Goal: Transaction & Acquisition: Book appointment/travel/reservation

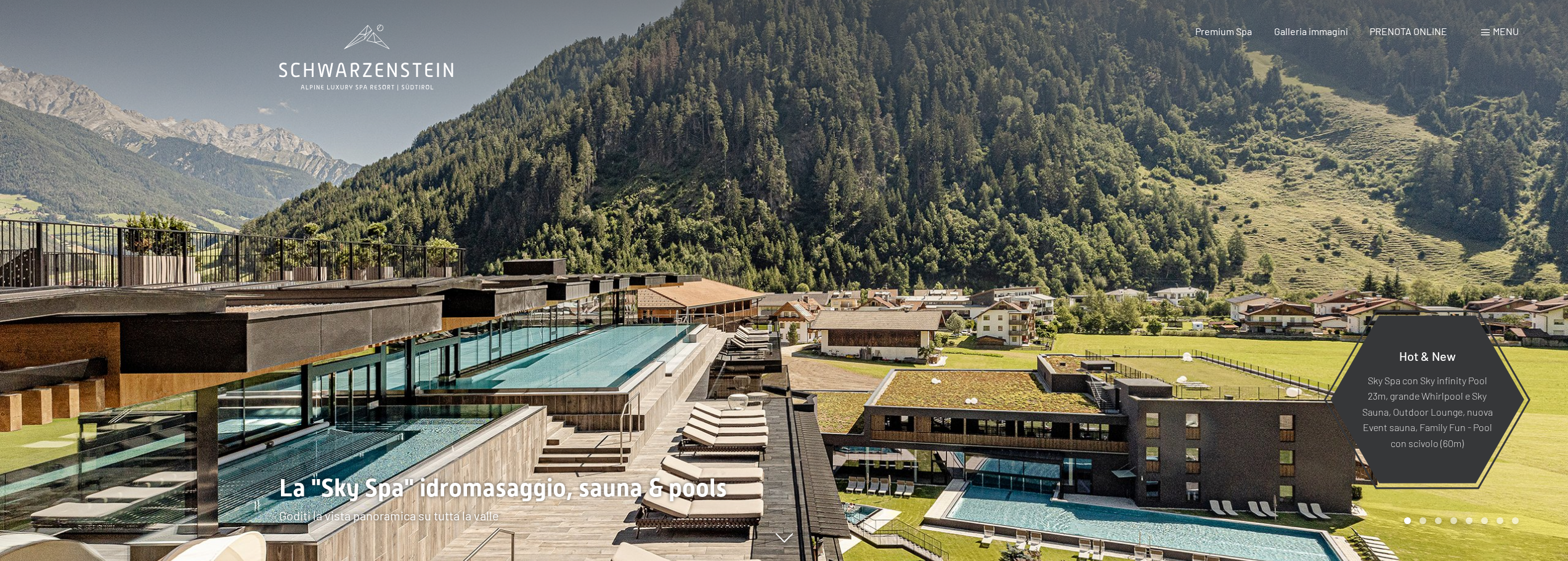
click at [695, 561] on div at bounding box center [784, 561] width 1011 height 0
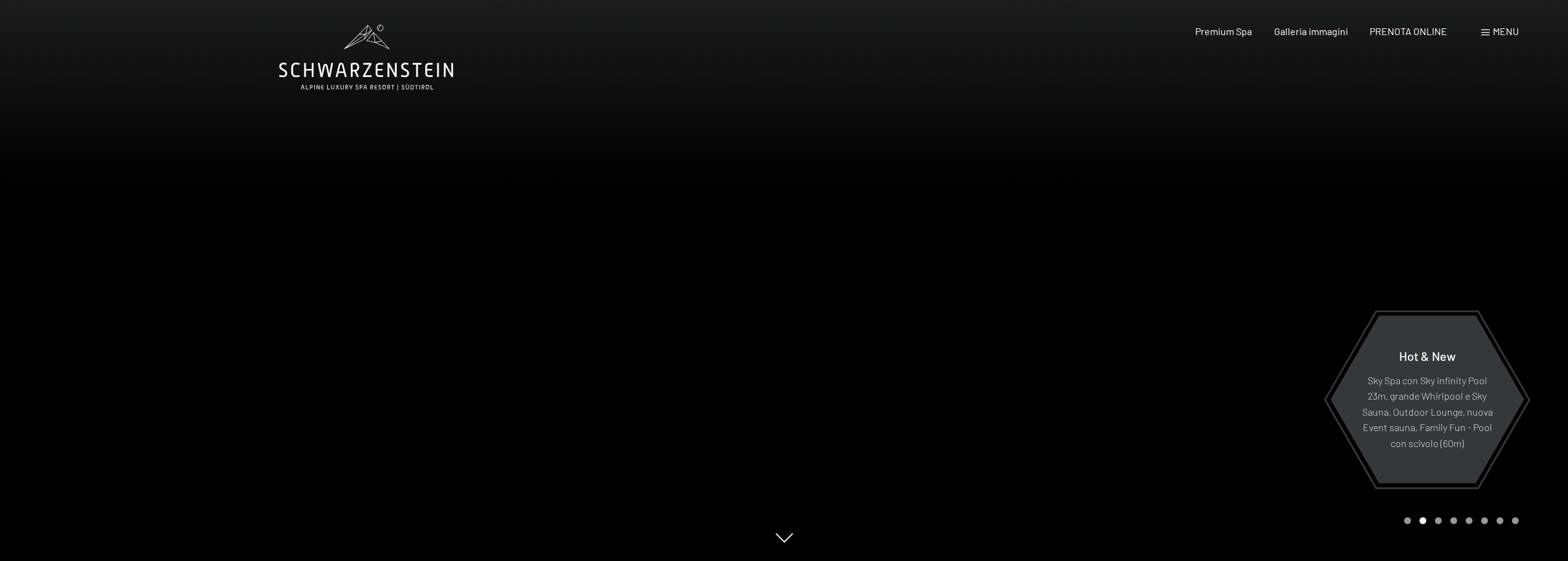
click at [1062, 297] on div at bounding box center [1177, 280] width 785 height 561
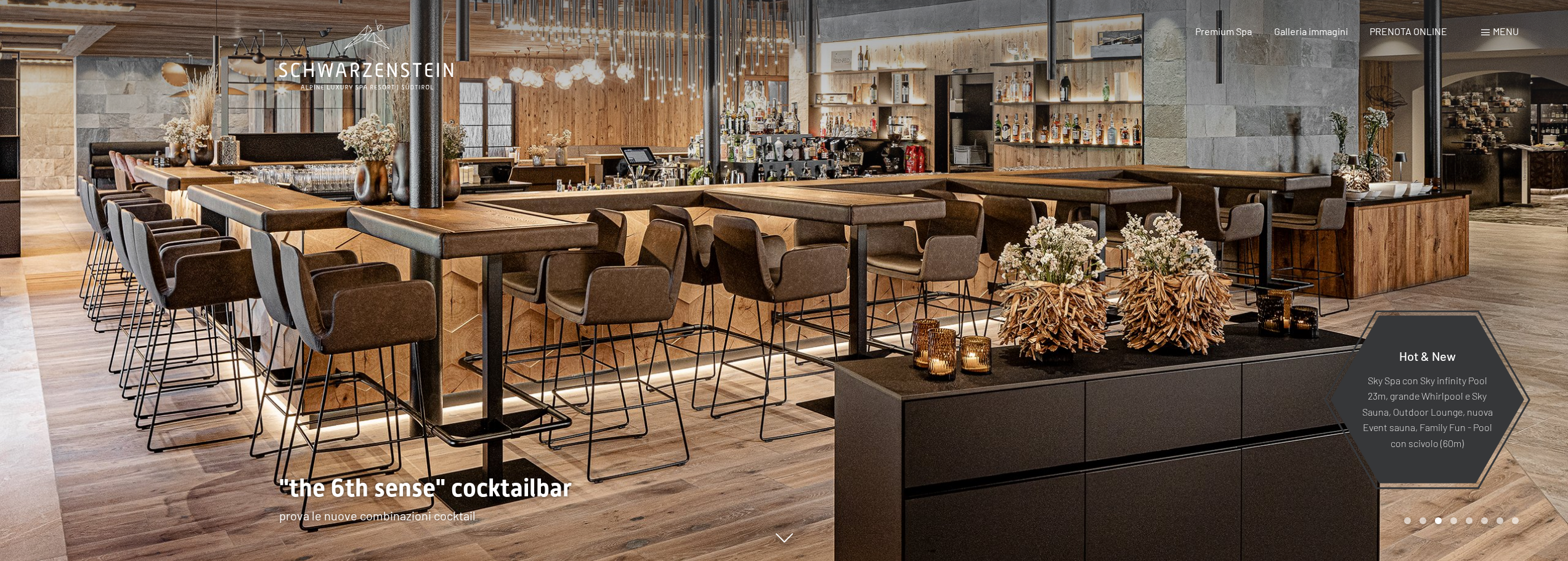
click at [1062, 297] on div at bounding box center [1177, 280] width 785 height 561
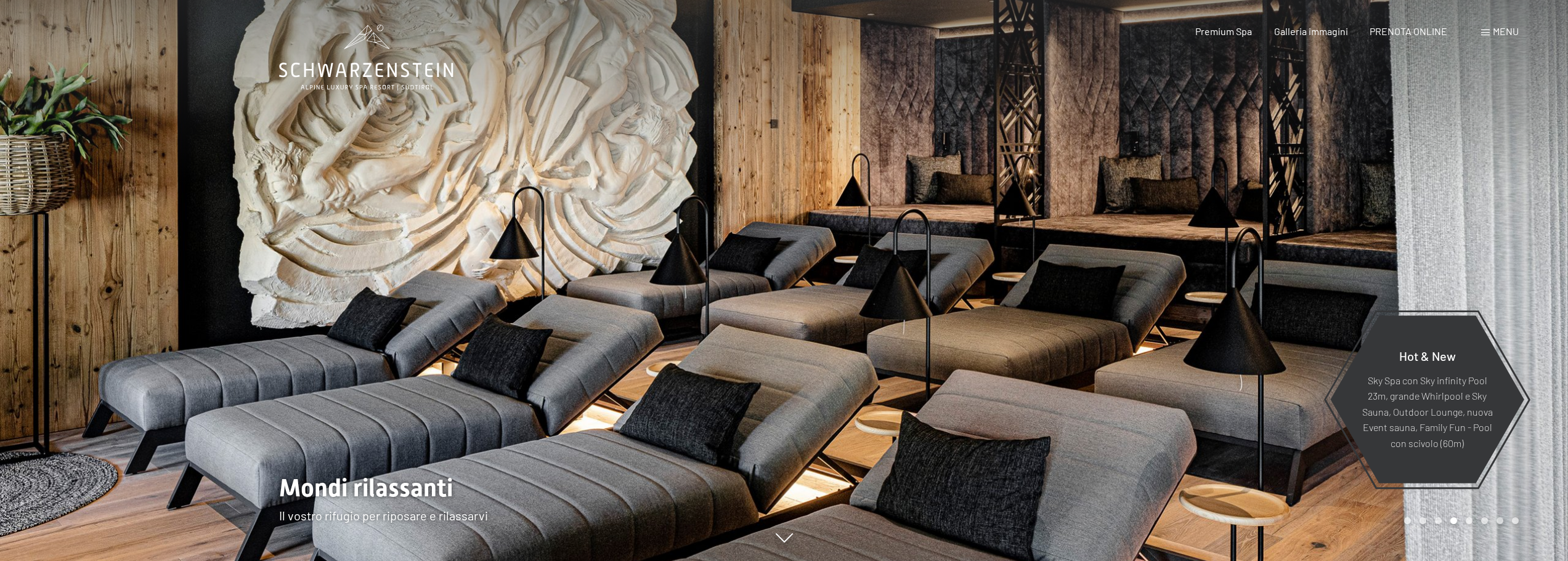
click at [1062, 297] on div at bounding box center [1177, 280] width 785 height 561
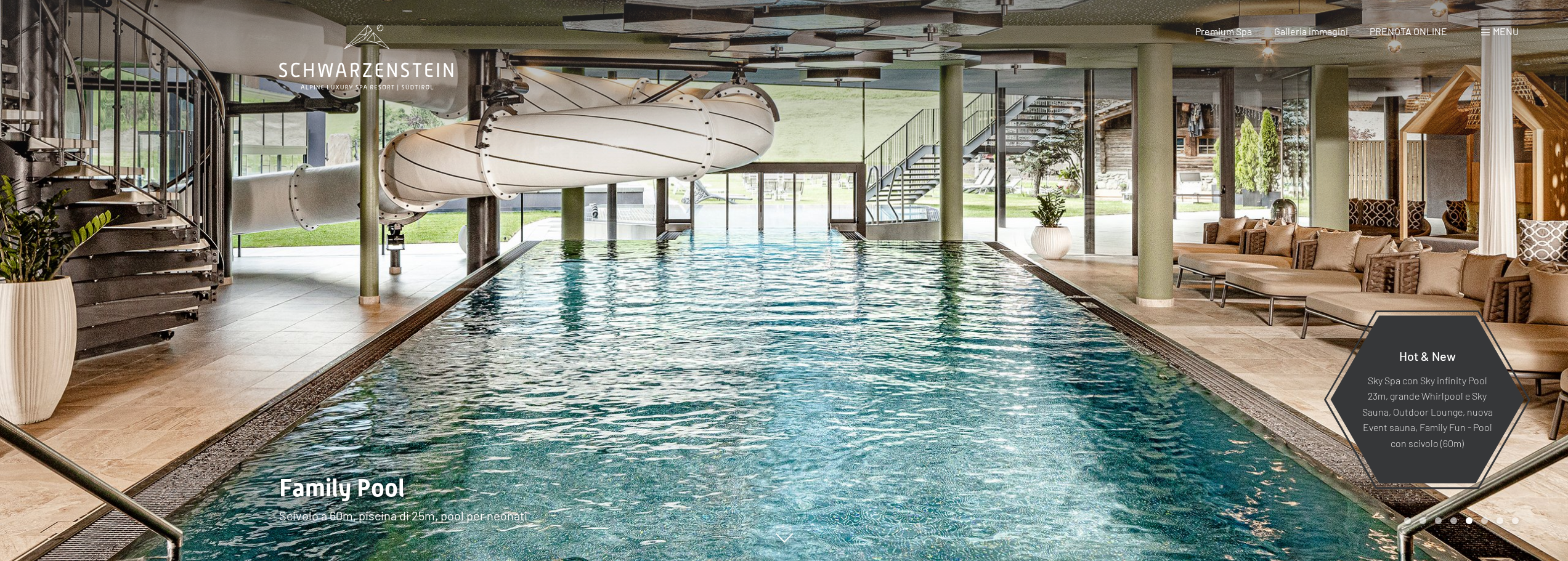
click at [1062, 297] on div at bounding box center [1177, 280] width 785 height 561
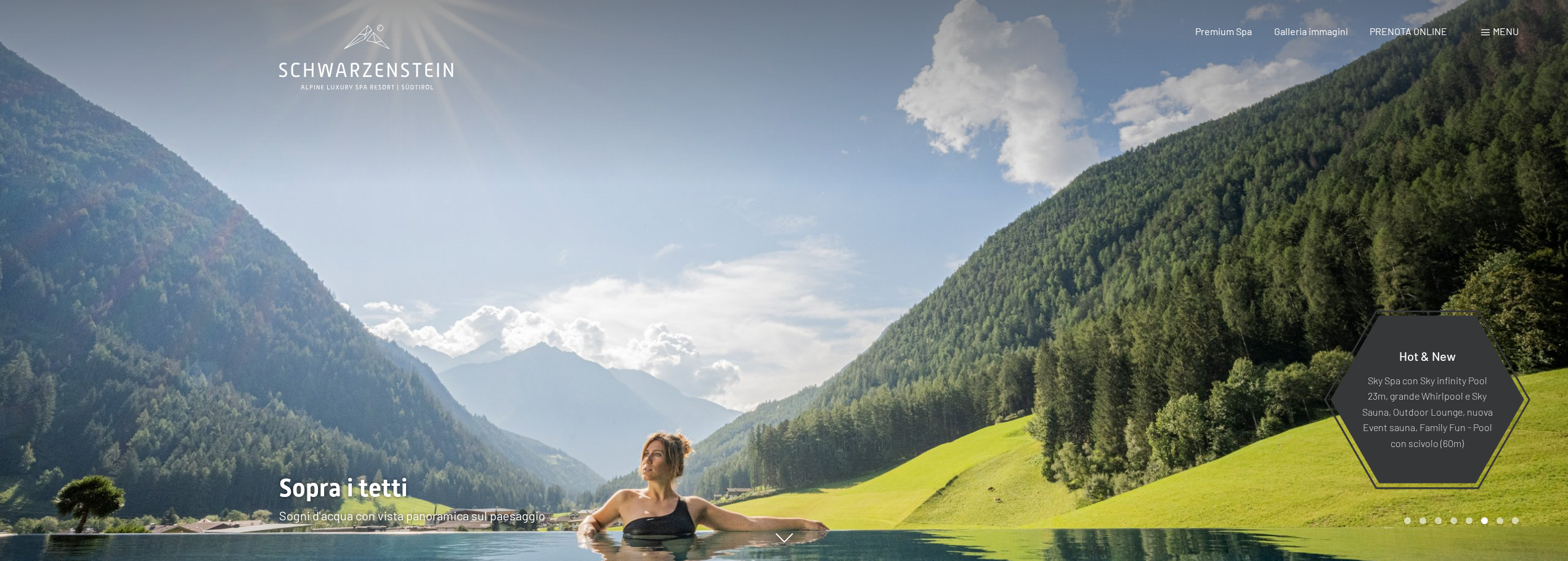
click at [1062, 297] on div at bounding box center [1177, 280] width 785 height 561
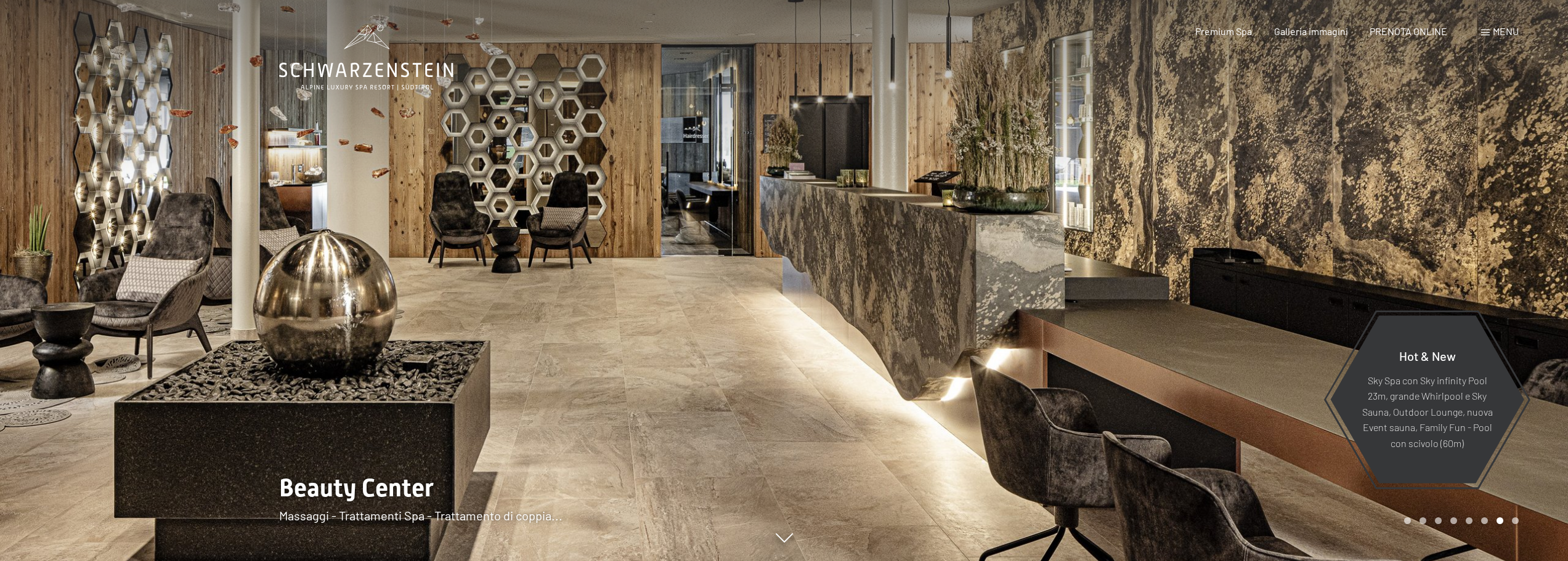
click at [1259, 287] on div at bounding box center [1177, 280] width 785 height 561
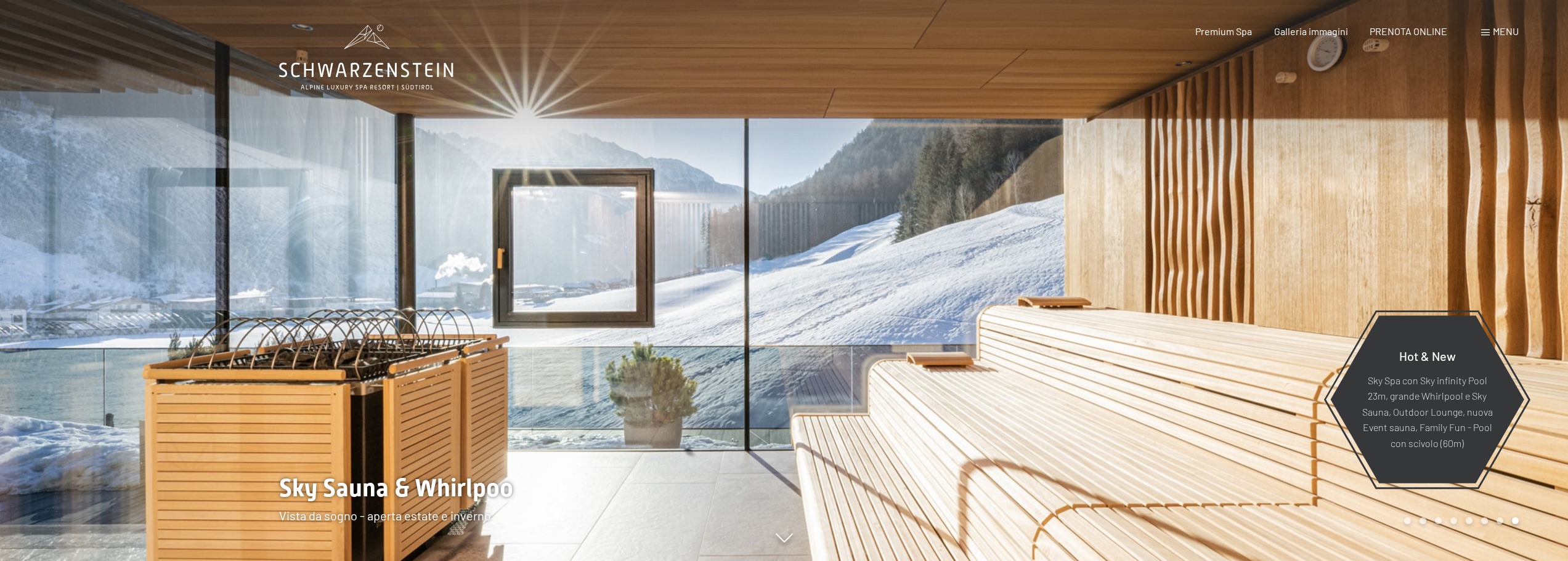
click at [1259, 287] on div at bounding box center [1177, 280] width 785 height 561
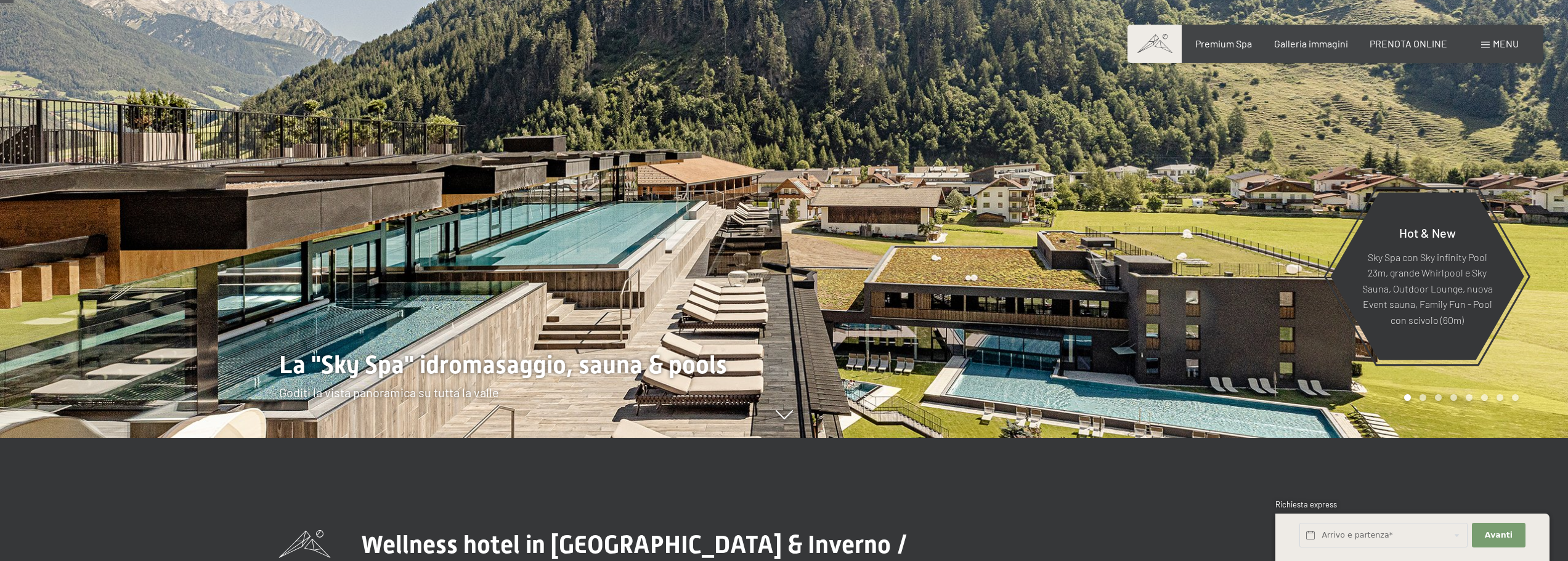
scroll to position [50, 0]
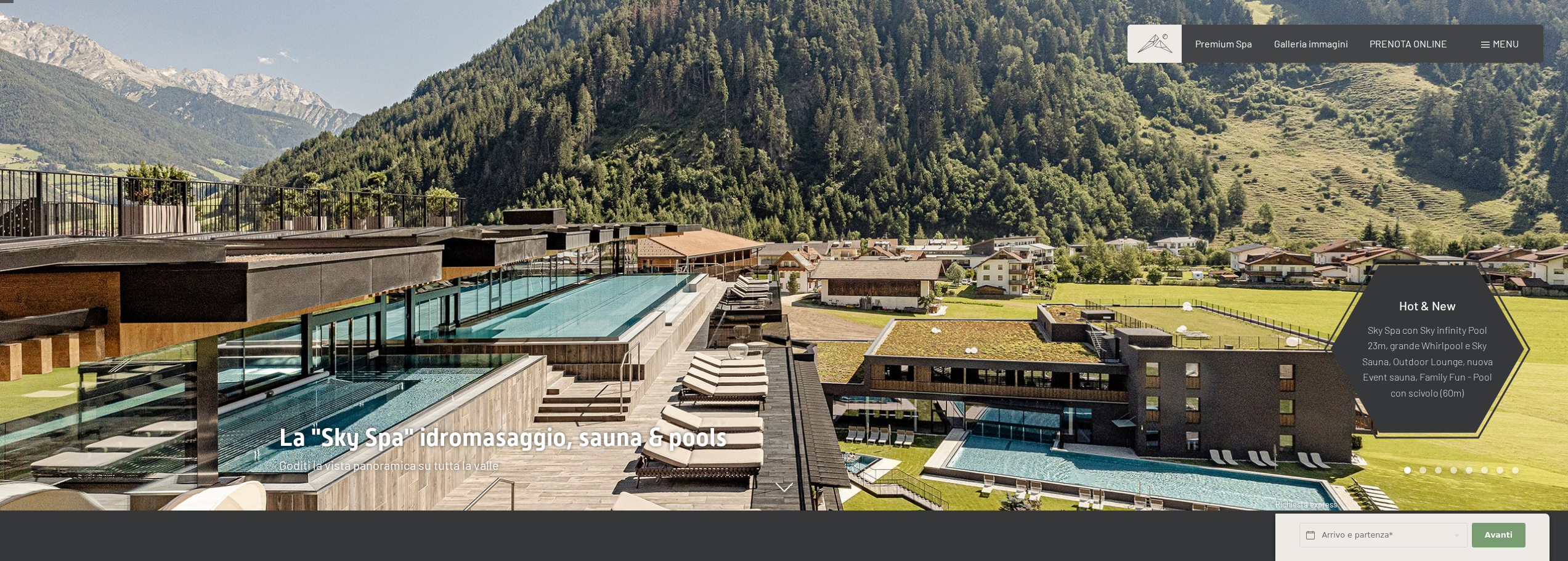
click at [1256, 283] on div at bounding box center [1177, 230] width 785 height 561
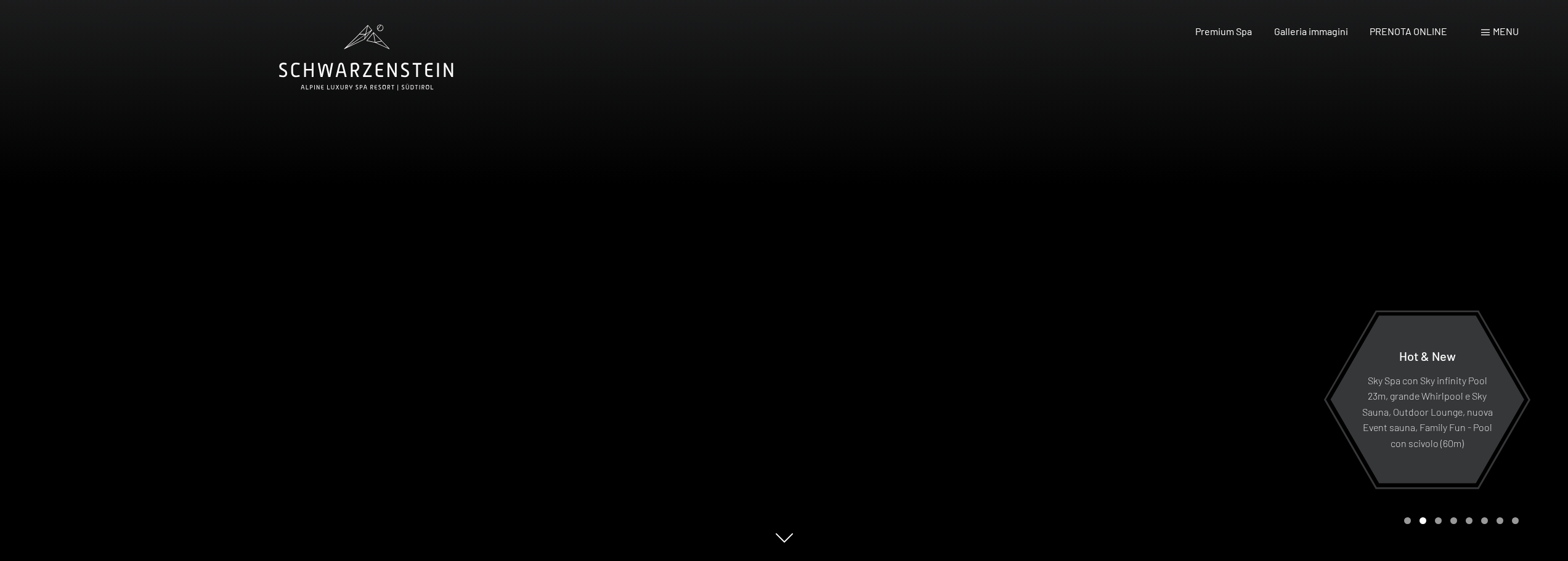
click at [1252, 283] on div at bounding box center [1177, 280] width 785 height 561
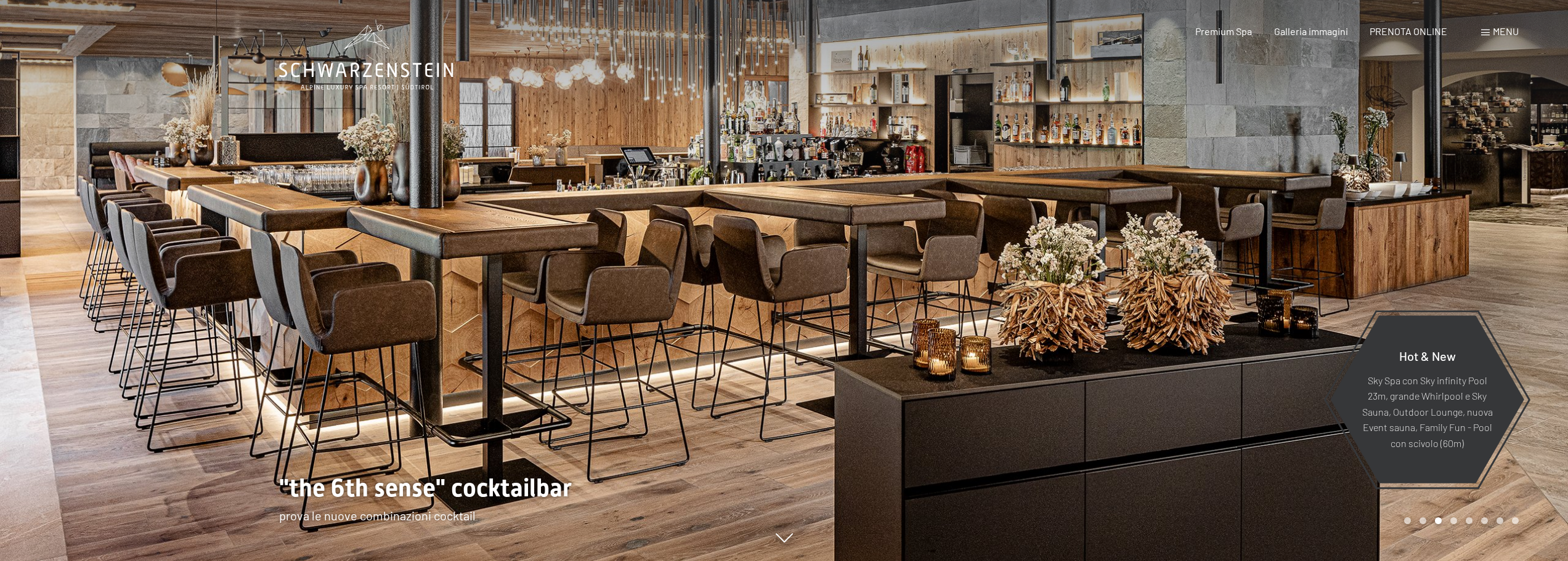
click at [1252, 283] on div at bounding box center [1177, 280] width 785 height 561
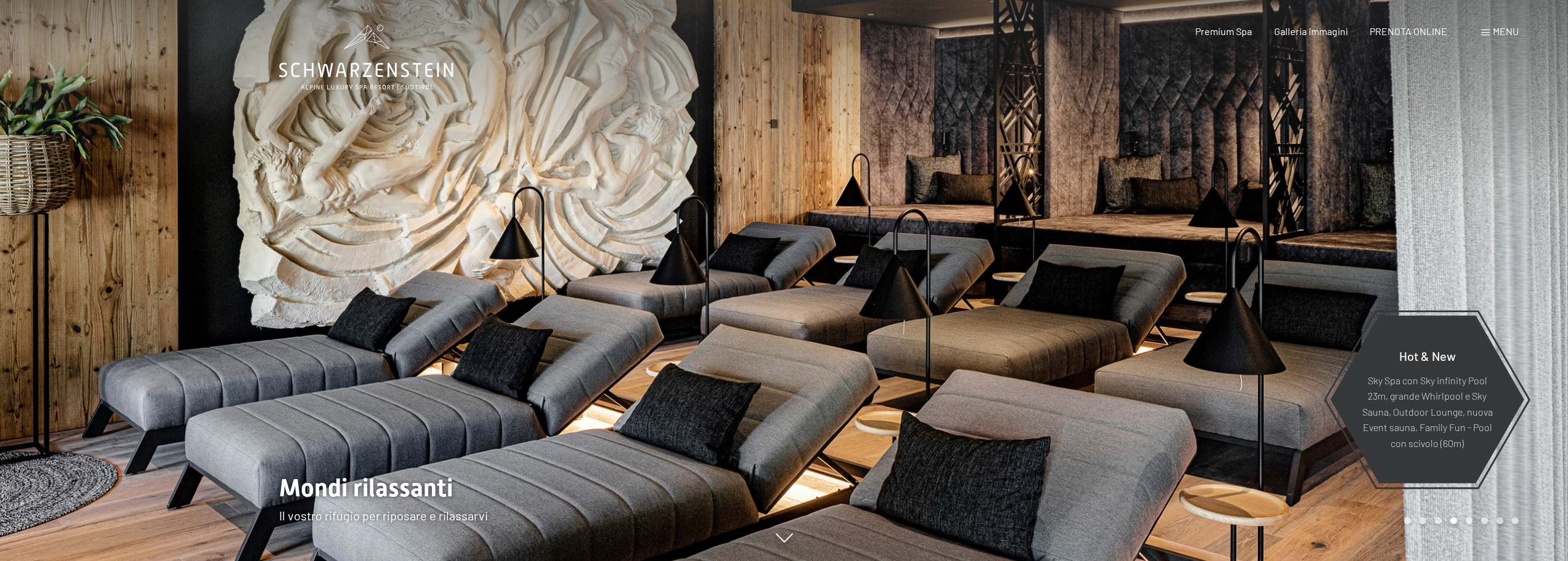
click at [1231, 295] on div at bounding box center [1177, 280] width 785 height 561
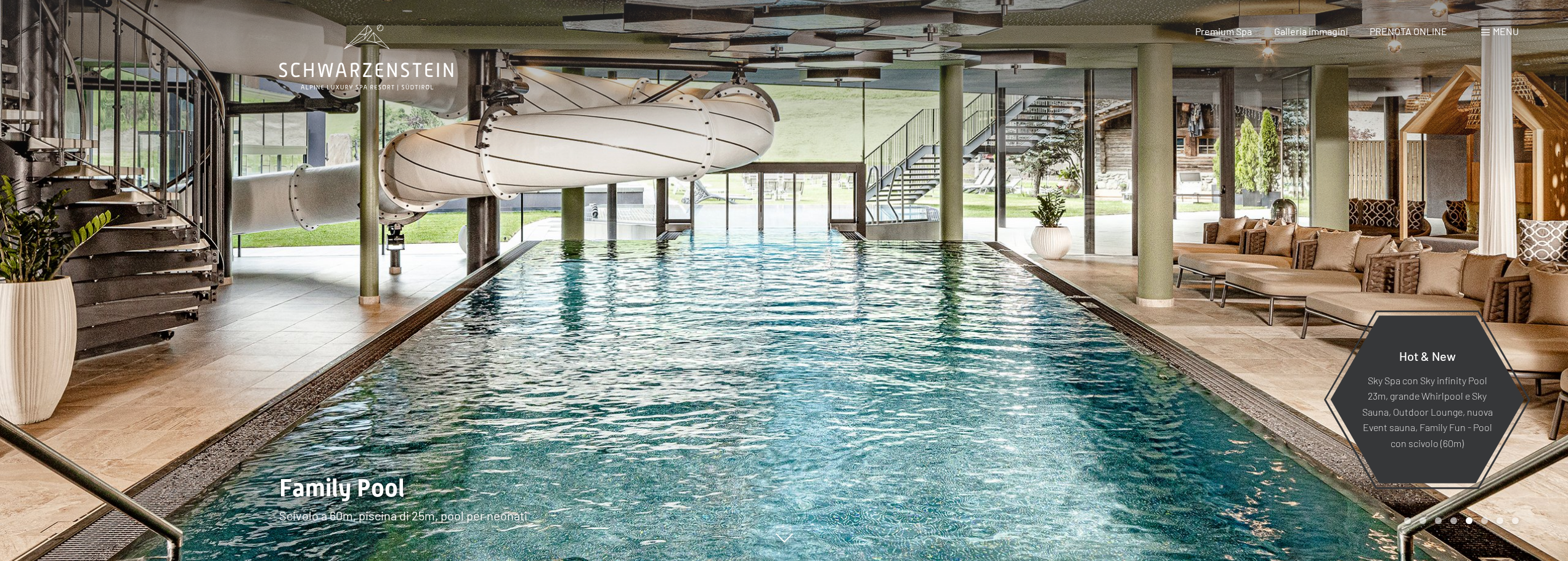
click at [1231, 295] on div at bounding box center [1177, 280] width 785 height 561
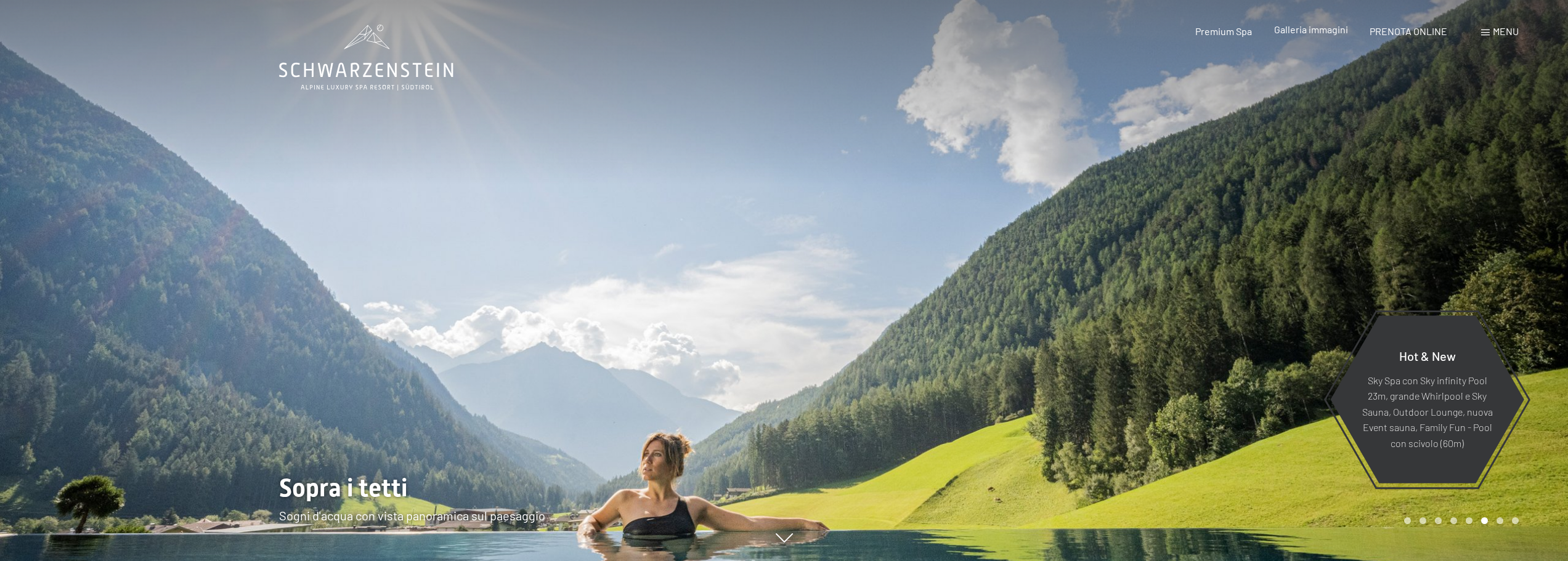
click at [1311, 29] on span "Galleria immagini" at bounding box center [1311, 29] width 74 height 12
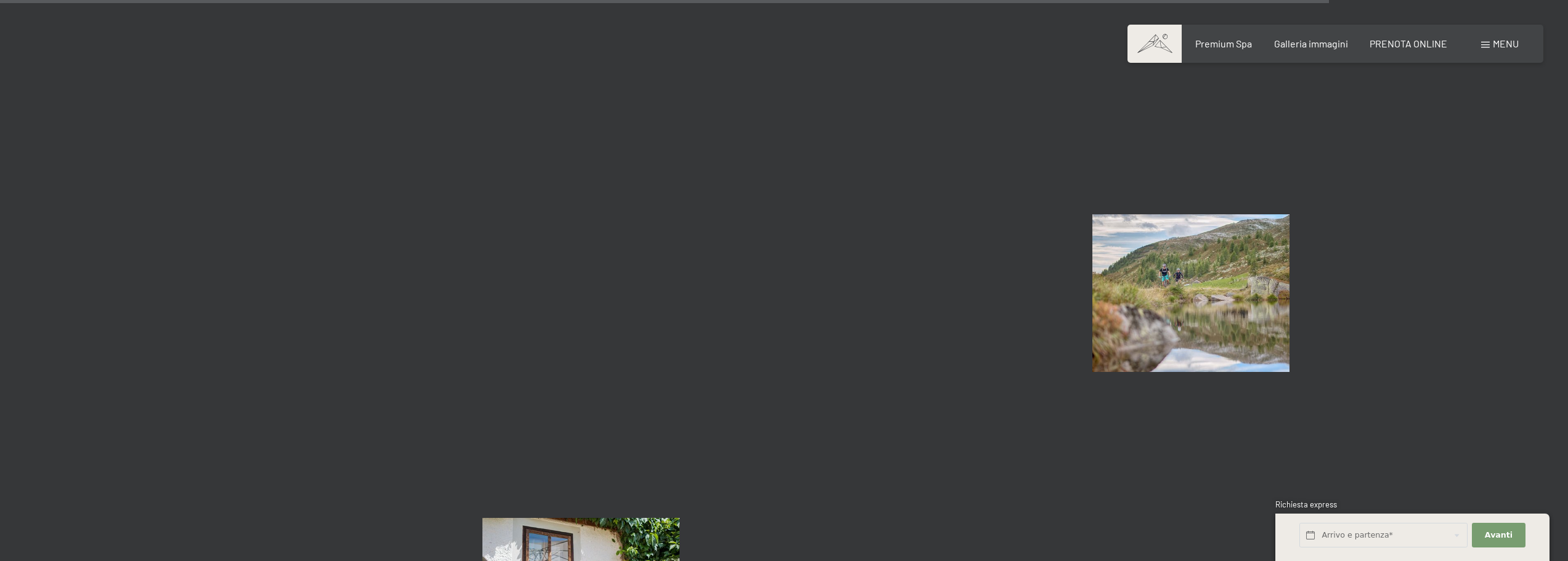
scroll to position [13024, 0]
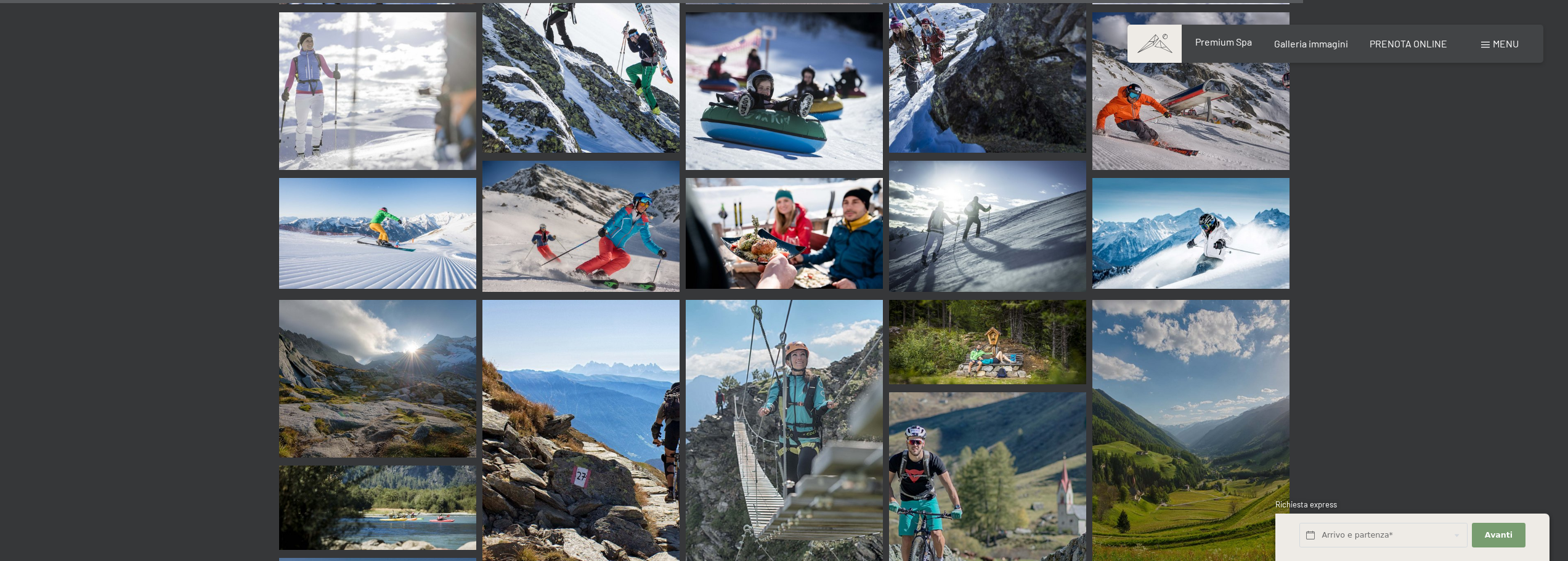
click at [1230, 46] on span "Premium Spa" at bounding box center [1224, 41] width 57 height 12
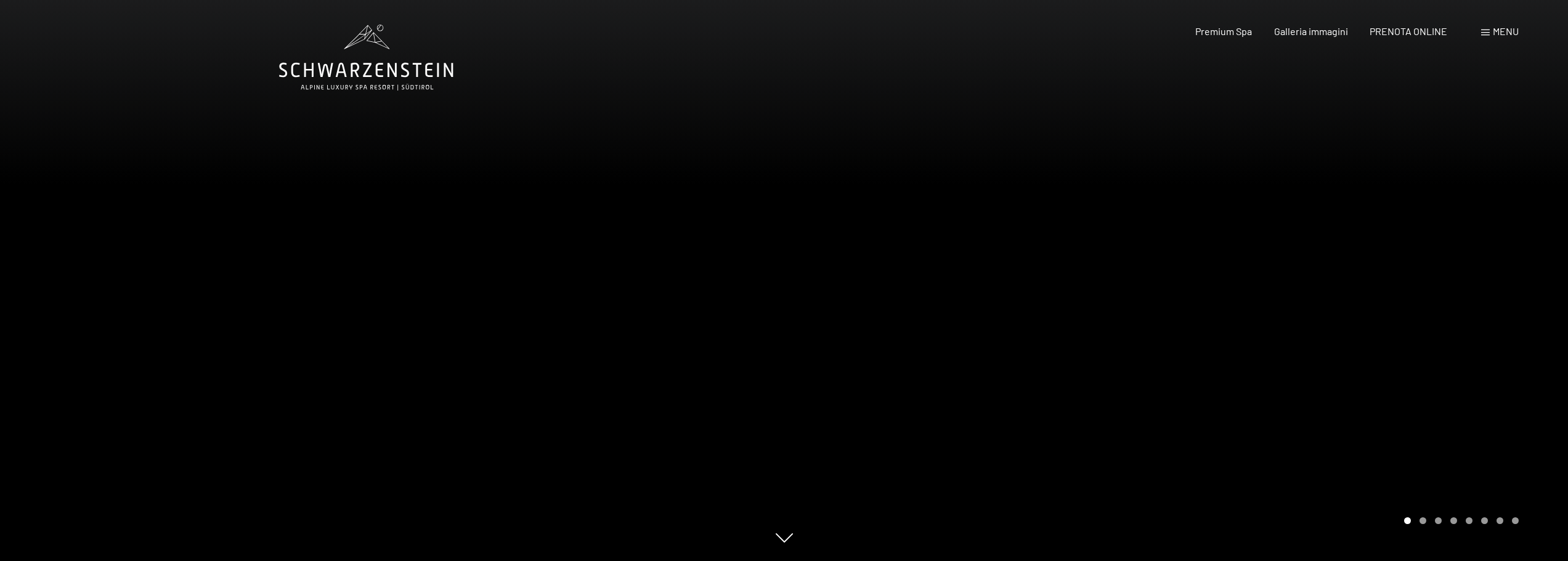
click at [1108, 266] on div at bounding box center [1177, 280] width 785 height 561
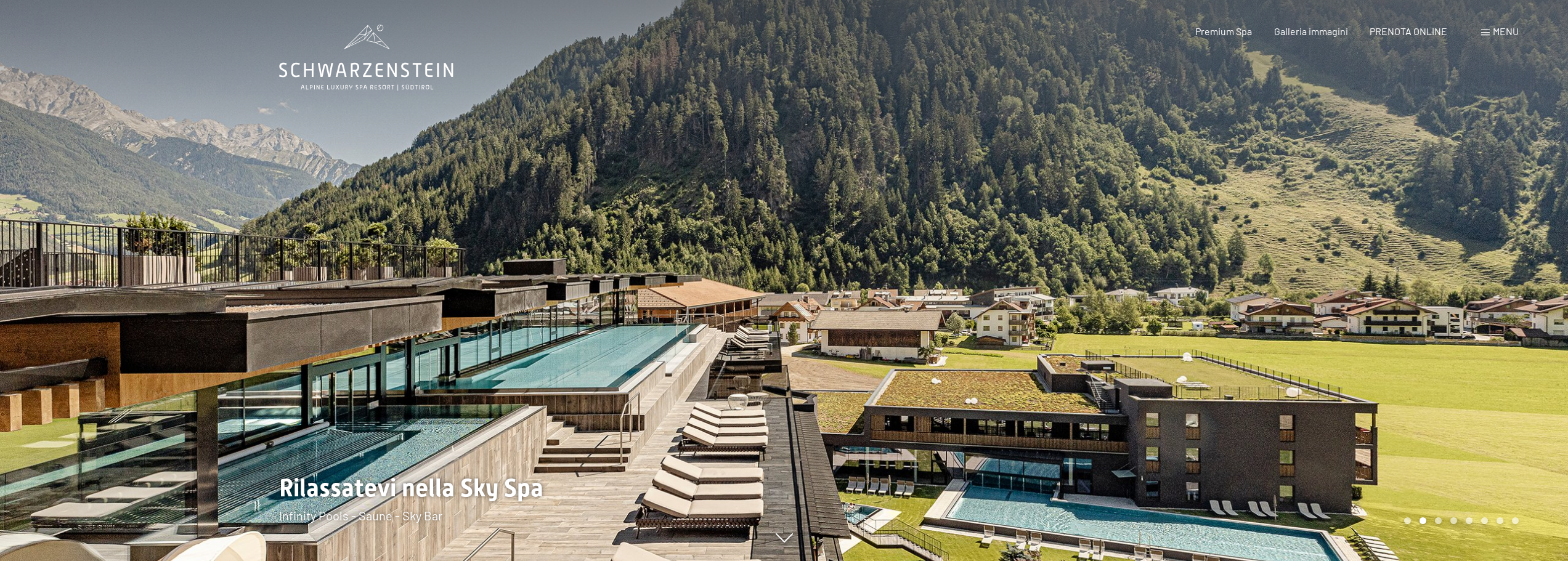
click at [1108, 266] on div at bounding box center [1177, 280] width 785 height 561
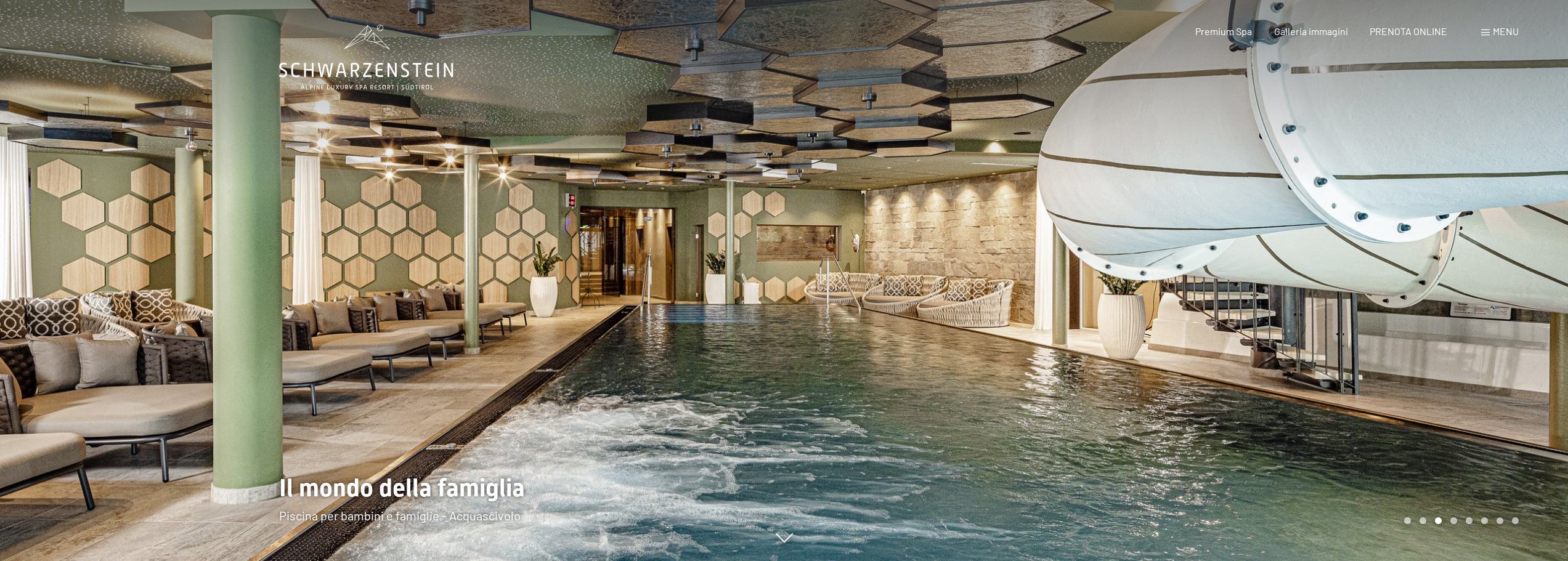
click at [1108, 266] on div at bounding box center [1177, 280] width 785 height 561
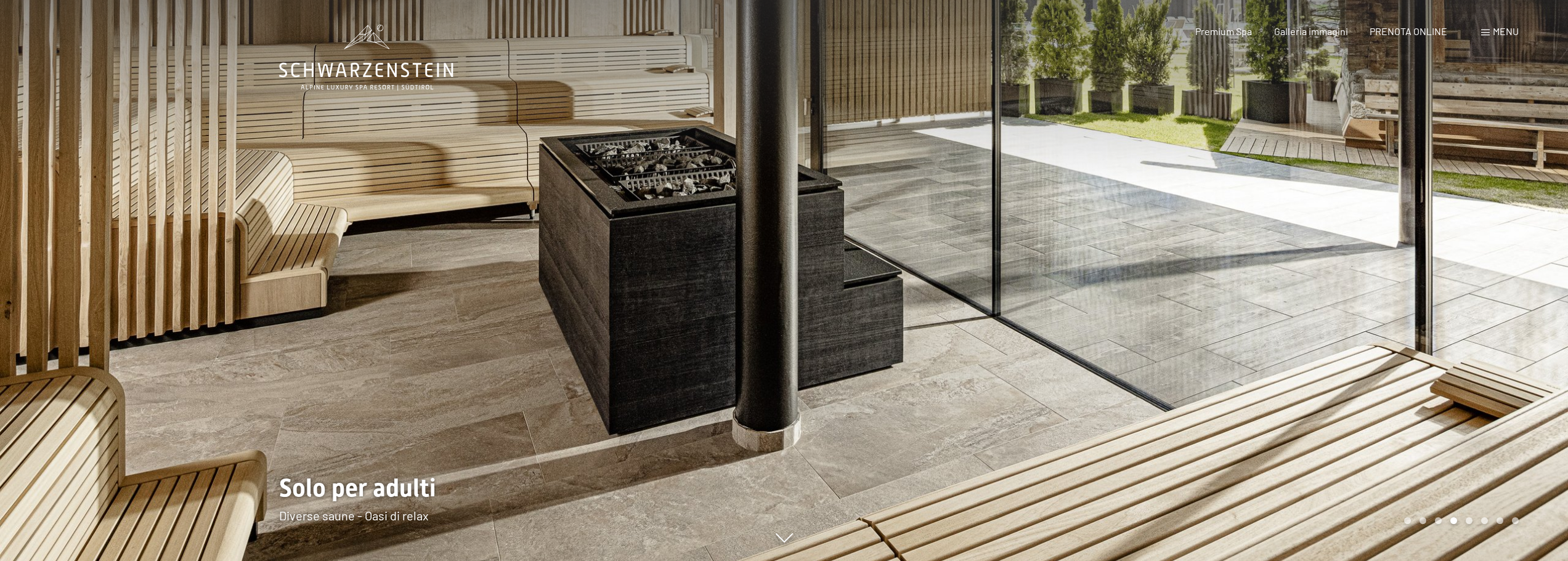
click at [1108, 266] on div at bounding box center [1177, 280] width 785 height 561
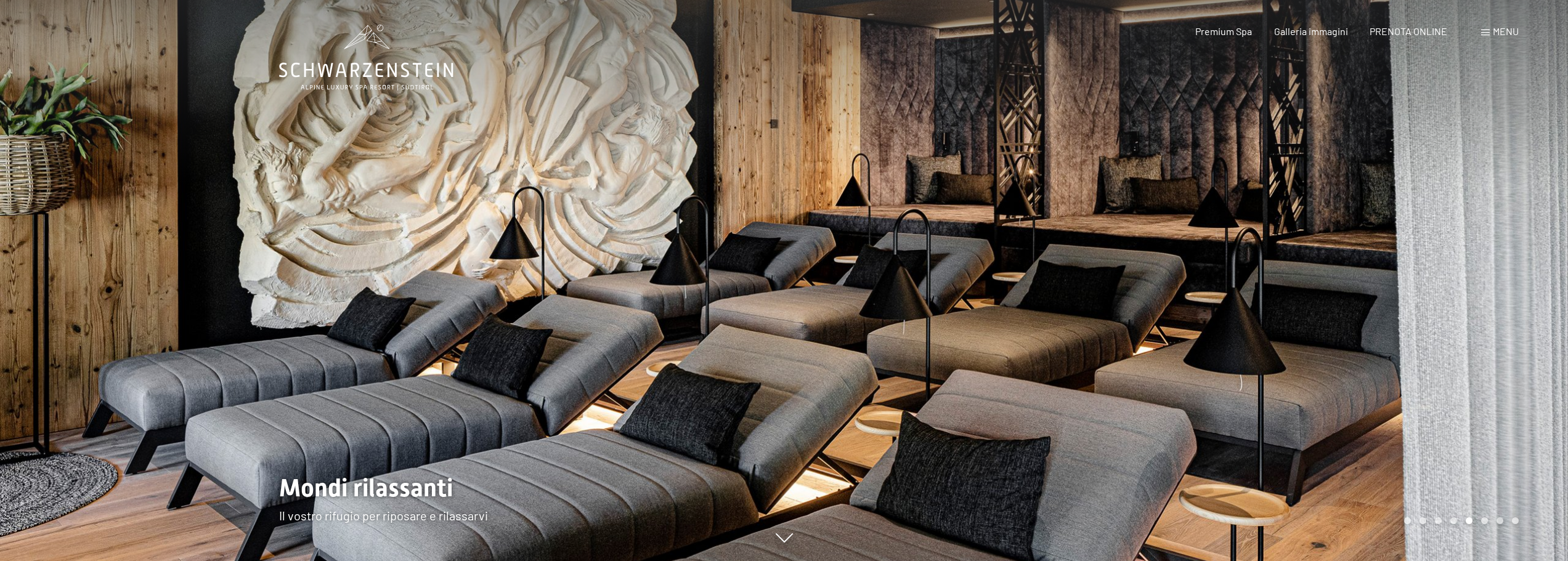
click at [1108, 266] on div at bounding box center [1177, 280] width 785 height 561
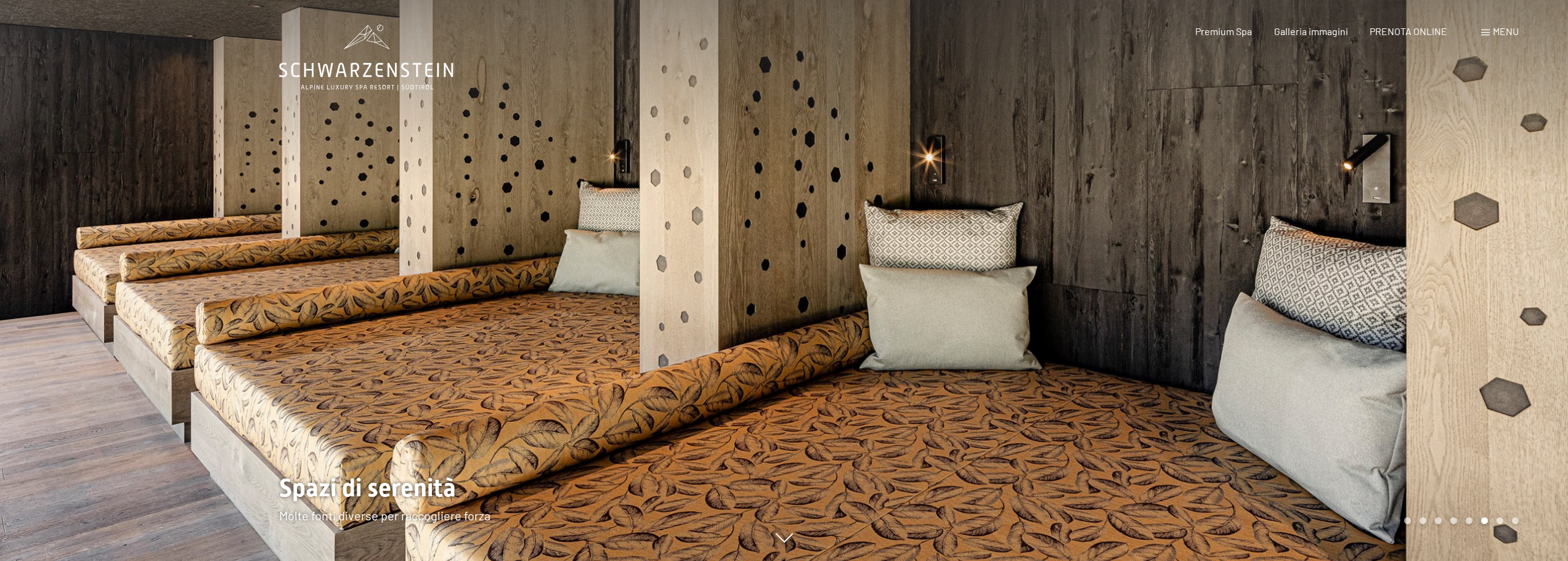
click at [1108, 266] on div at bounding box center [1177, 280] width 785 height 561
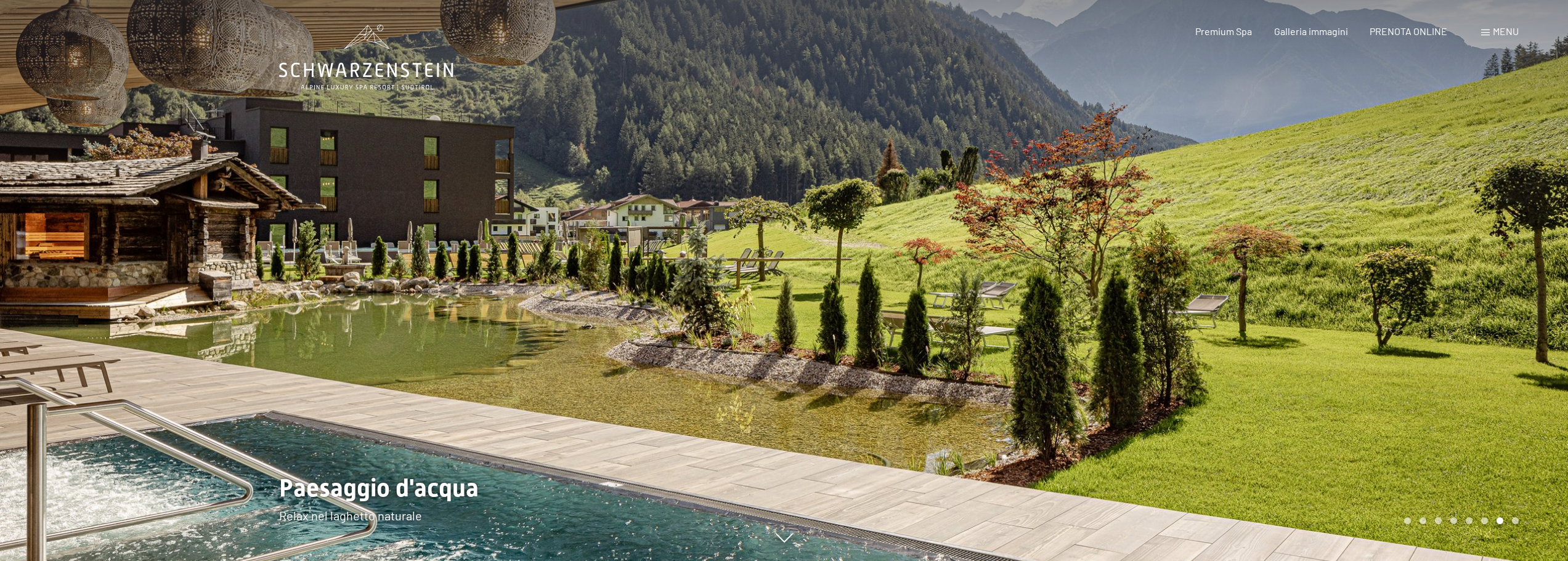
click at [1108, 266] on div at bounding box center [1177, 280] width 785 height 561
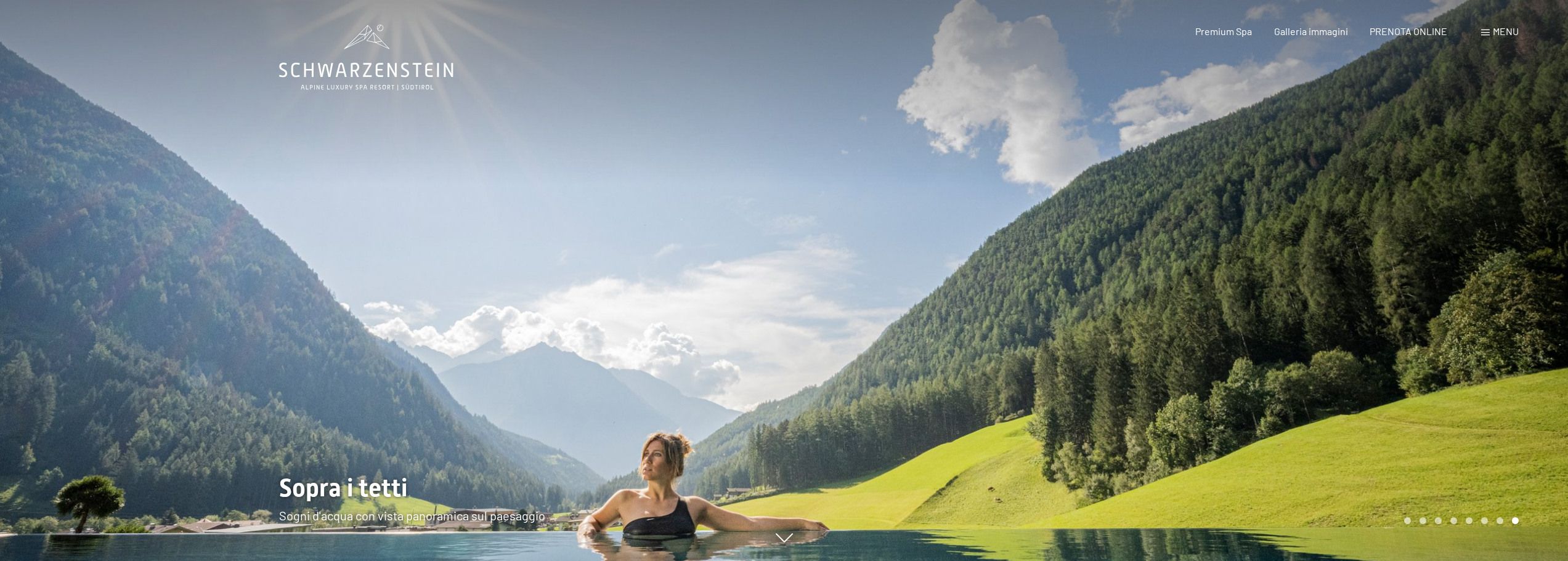
click at [1108, 266] on div at bounding box center [1177, 280] width 785 height 561
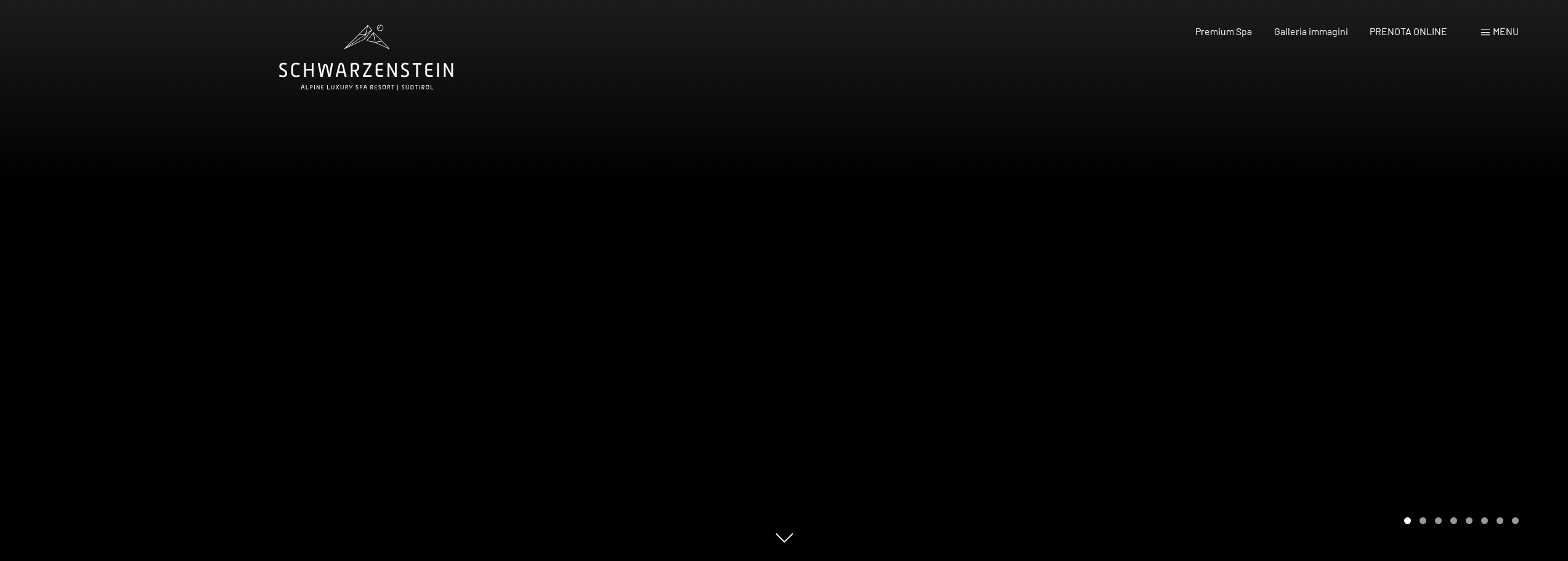
click at [1108, 266] on div at bounding box center [1177, 280] width 785 height 561
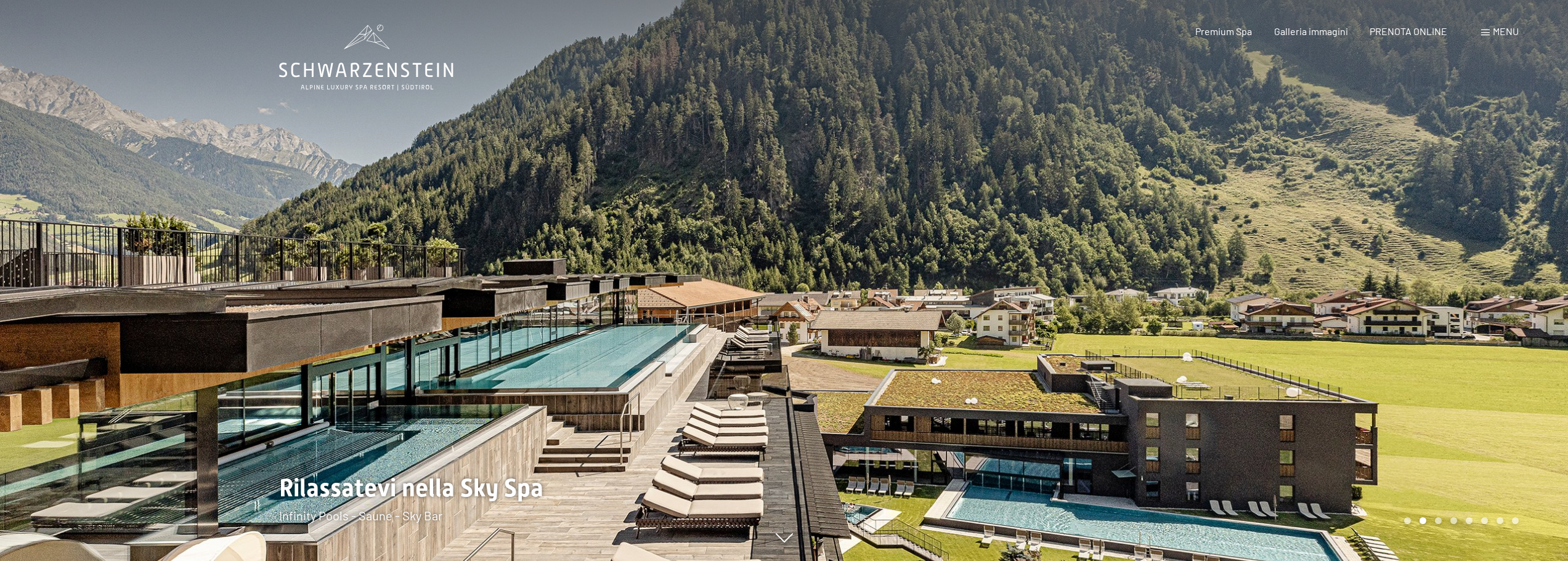
click at [1108, 266] on div at bounding box center [1177, 280] width 785 height 561
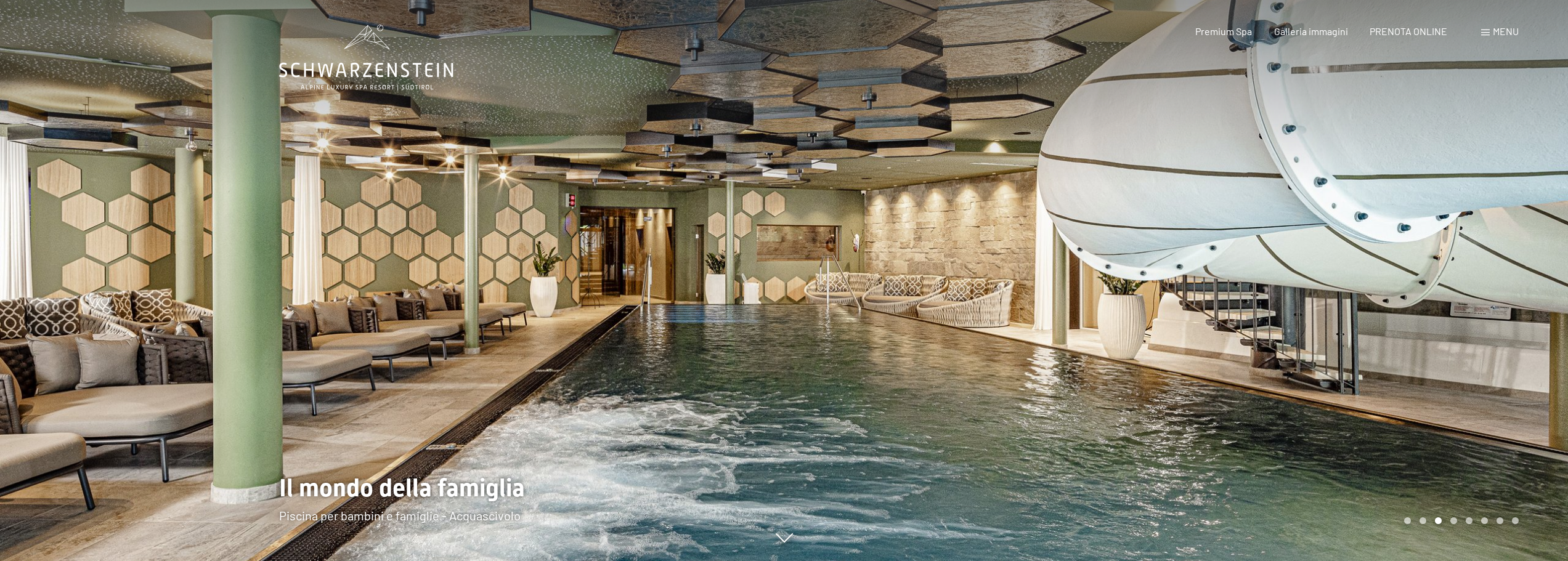
click at [1108, 266] on div at bounding box center [1177, 280] width 785 height 561
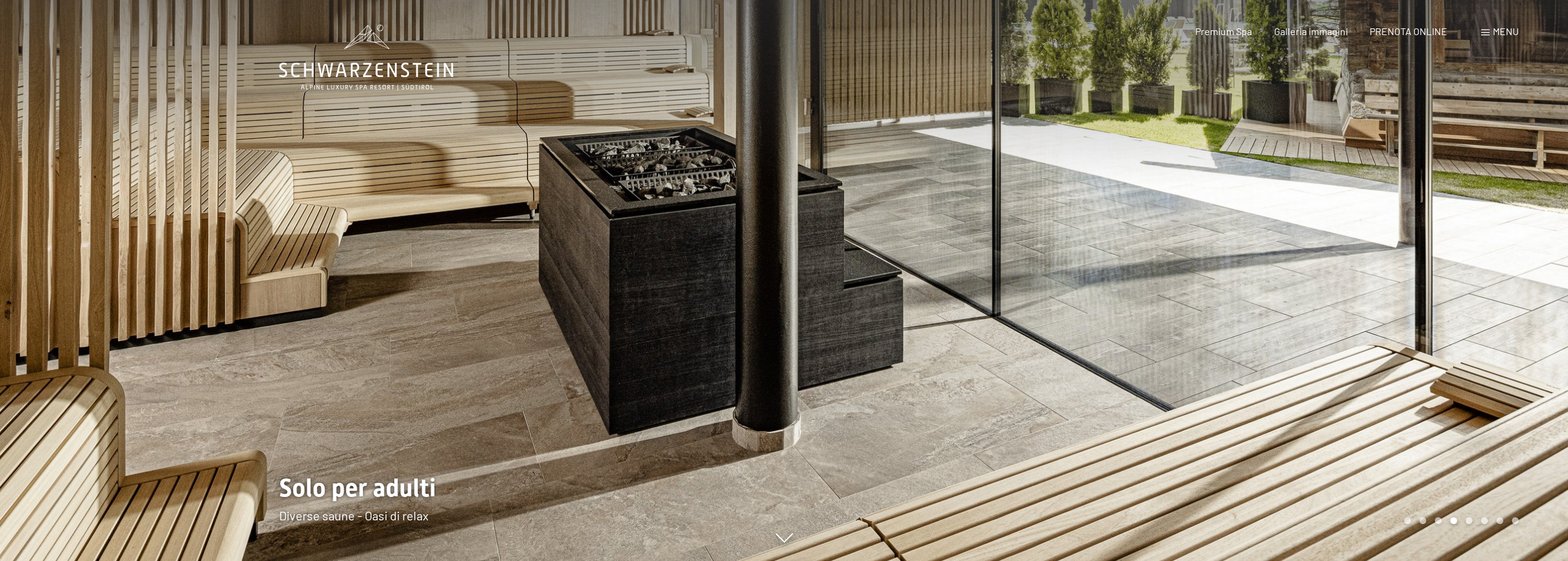
click at [1108, 266] on div at bounding box center [1177, 280] width 785 height 561
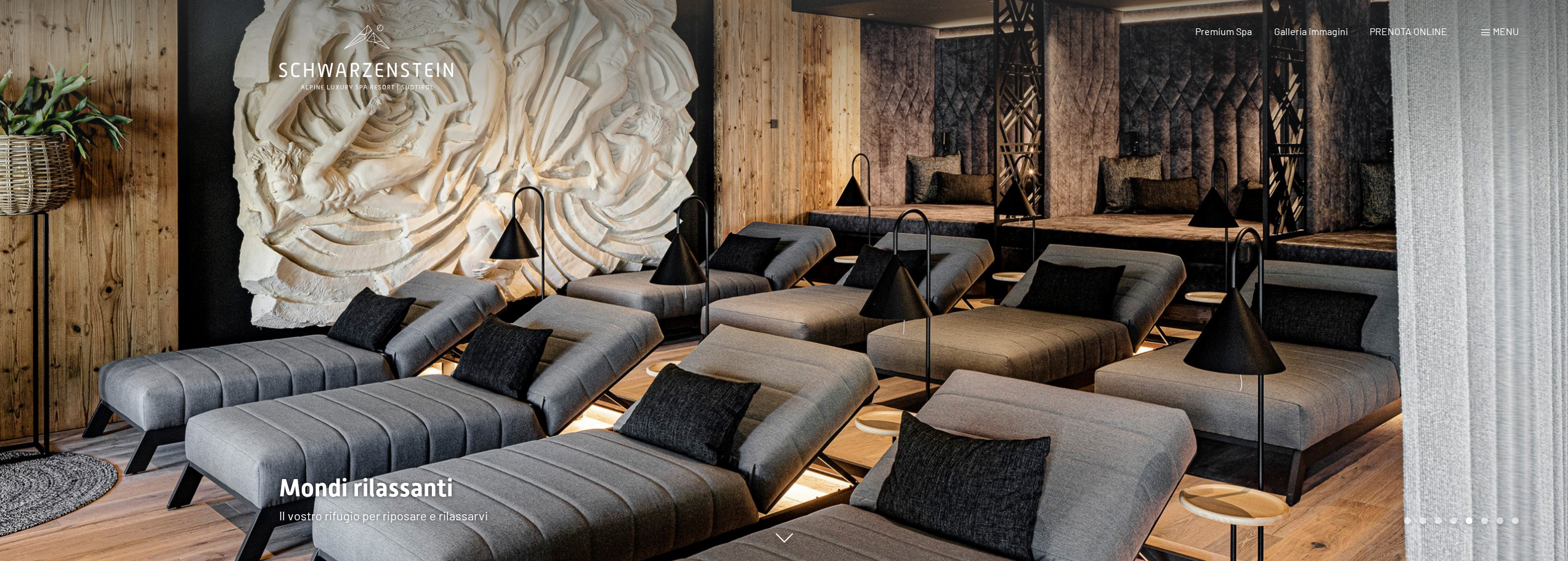
click at [1108, 266] on div at bounding box center [1177, 280] width 785 height 561
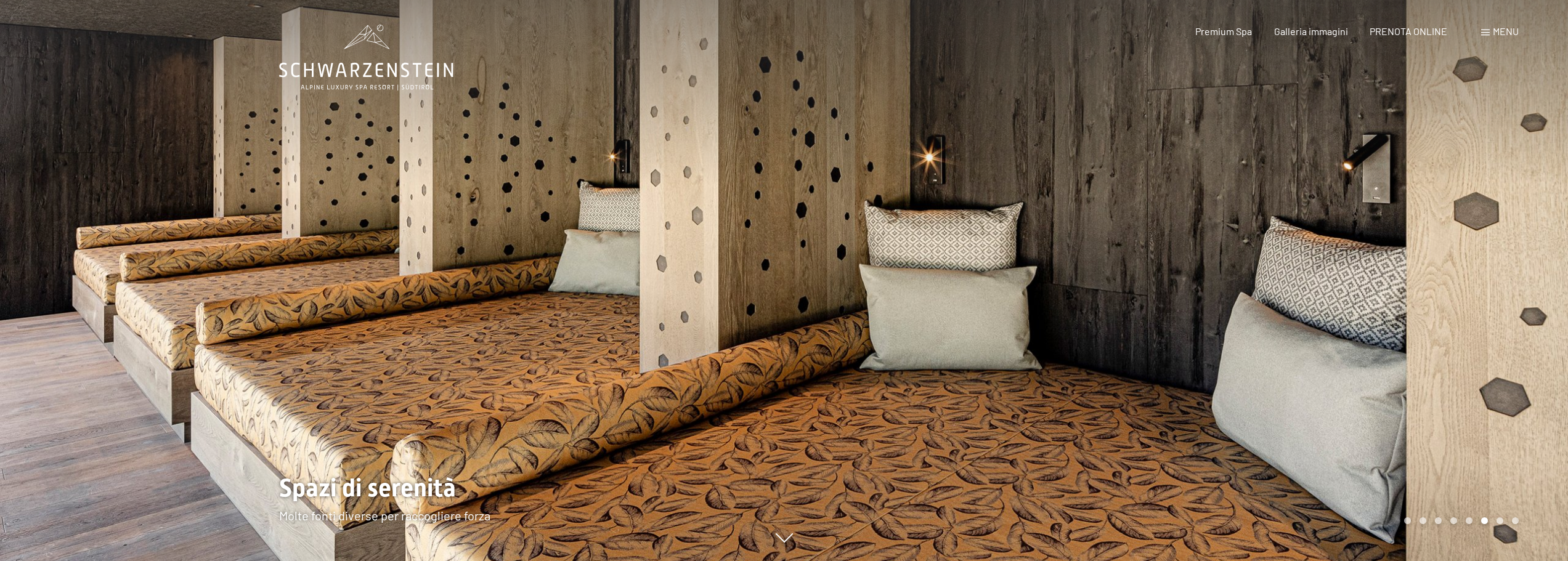
click at [1108, 266] on div at bounding box center [1177, 280] width 785 height 561
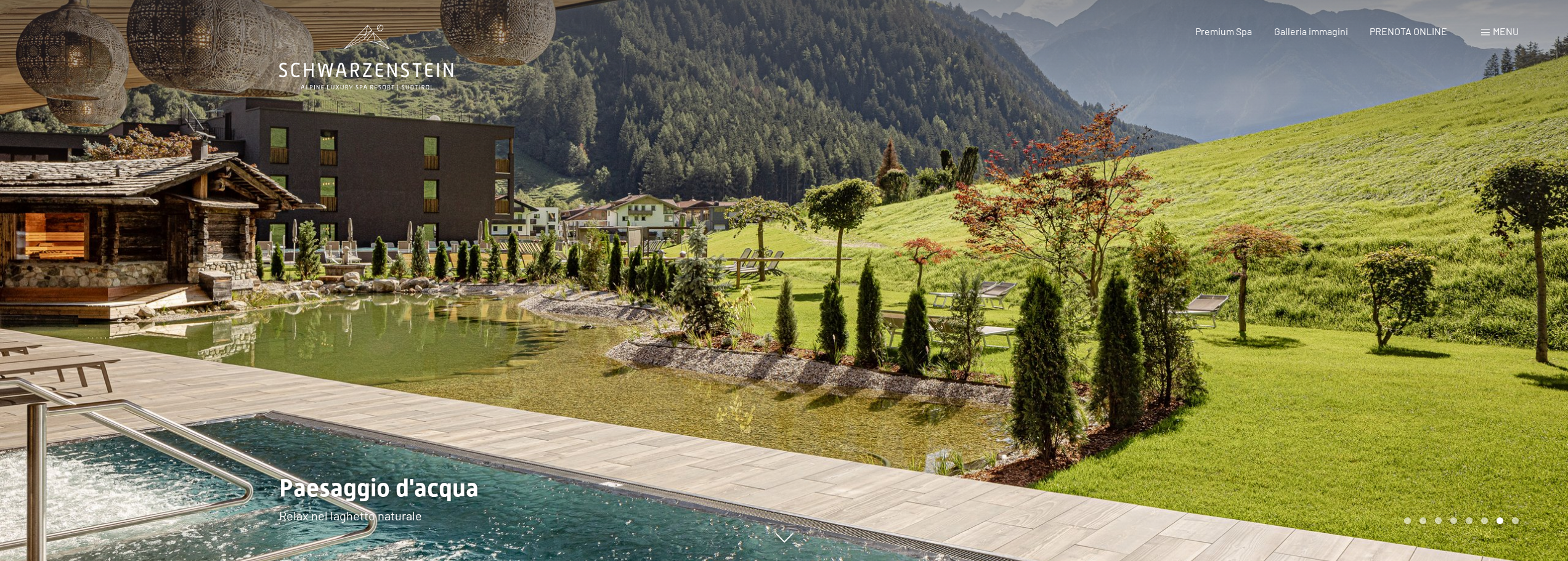
click at [1108, 266] on div at bounding box center [1177, 280] width 785 height 561
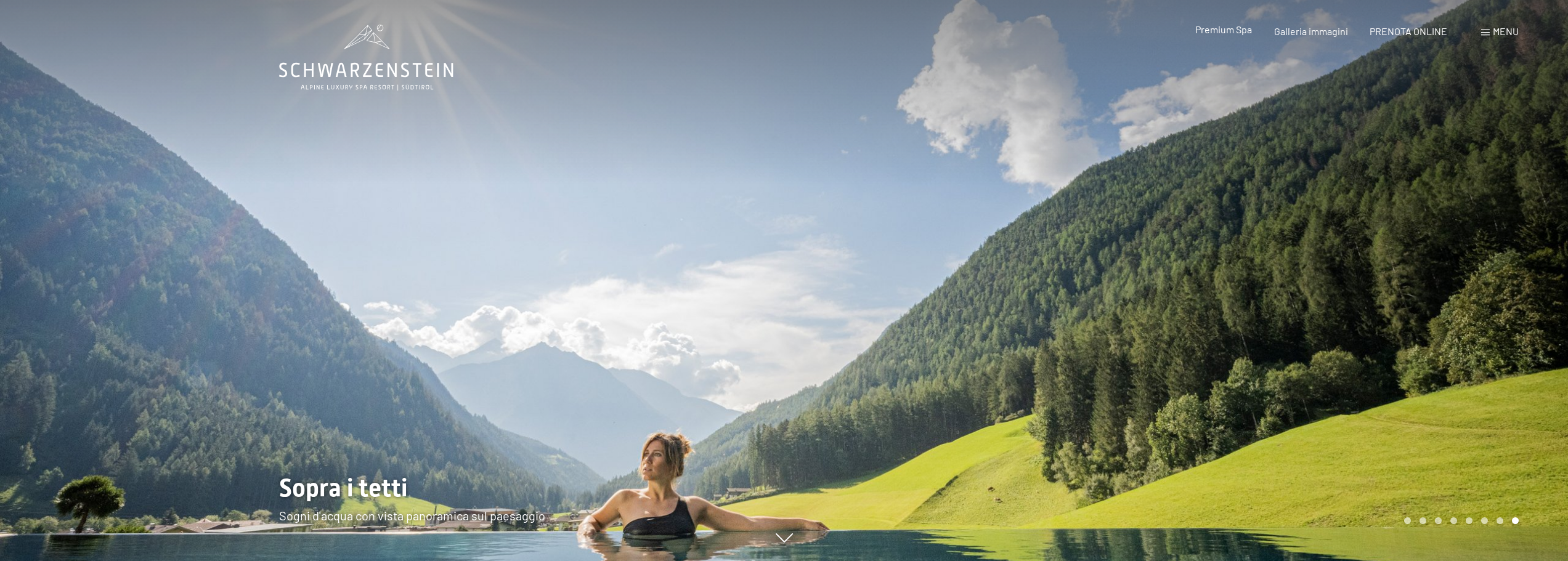
click at [1218, 31] on span "Premium Spa" at bounding box center [1224, 29] width 57 height 12
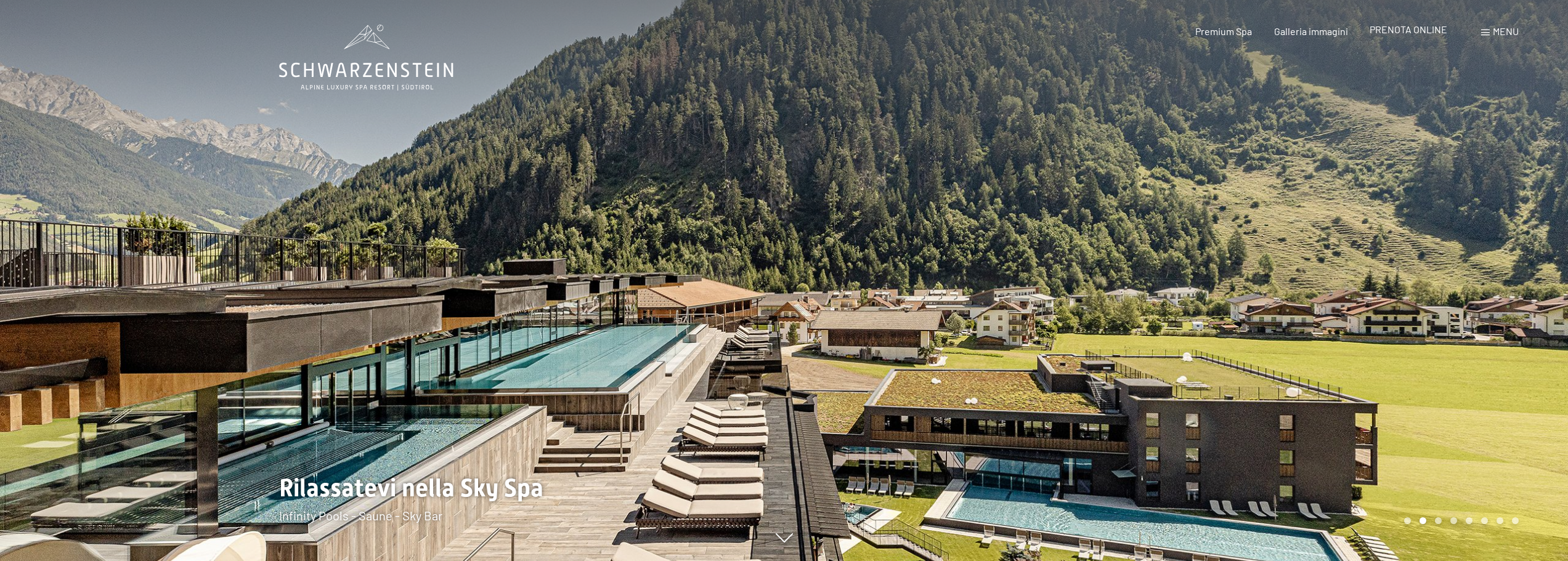
click at [1432, 31] on span "PRENOTA ONLINE" at bounding box center [1408, 29] width 78 height 12
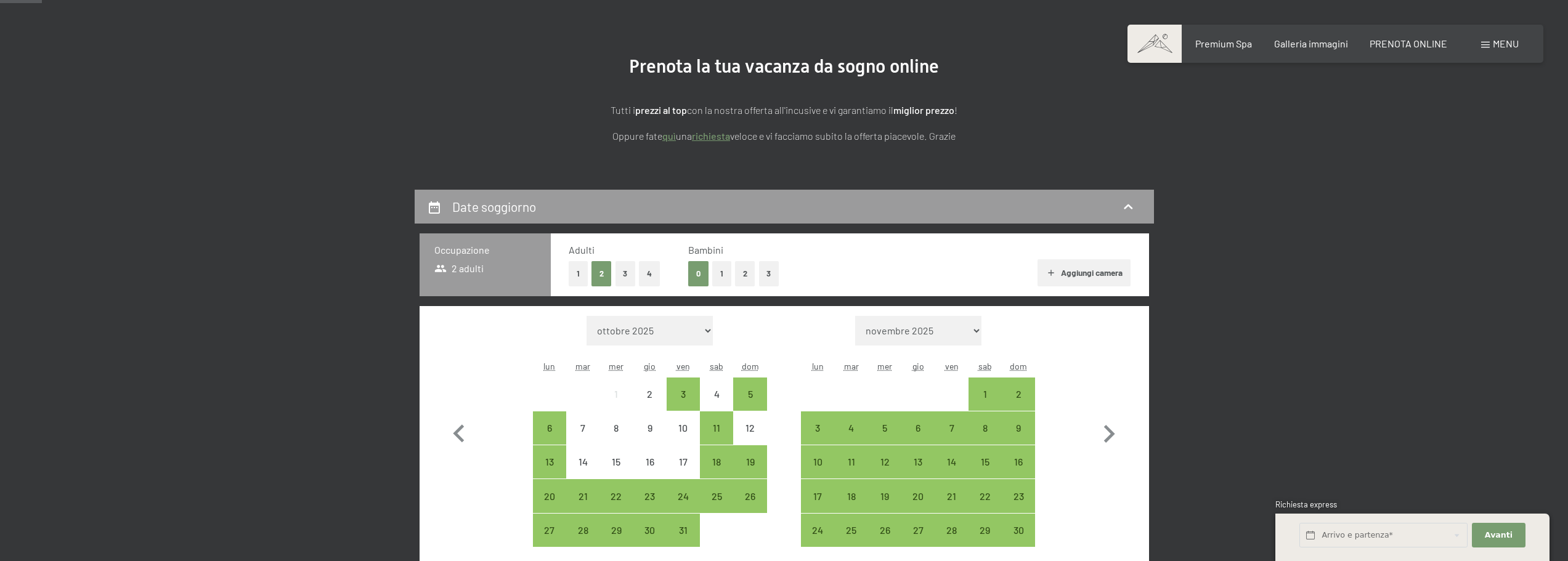
scroll to position [185, 0]
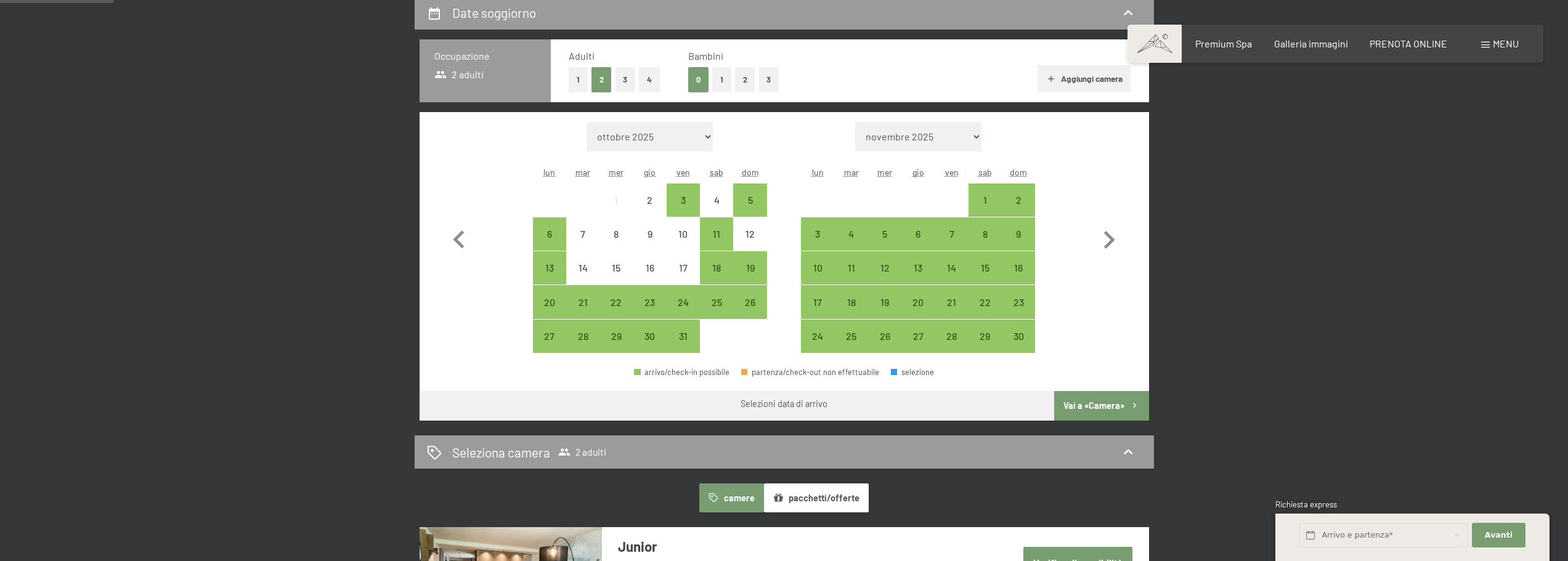
click at [1115, 411] on button "Vai a «Camera»" at bounding box center [1101, 406] width 94 height 29
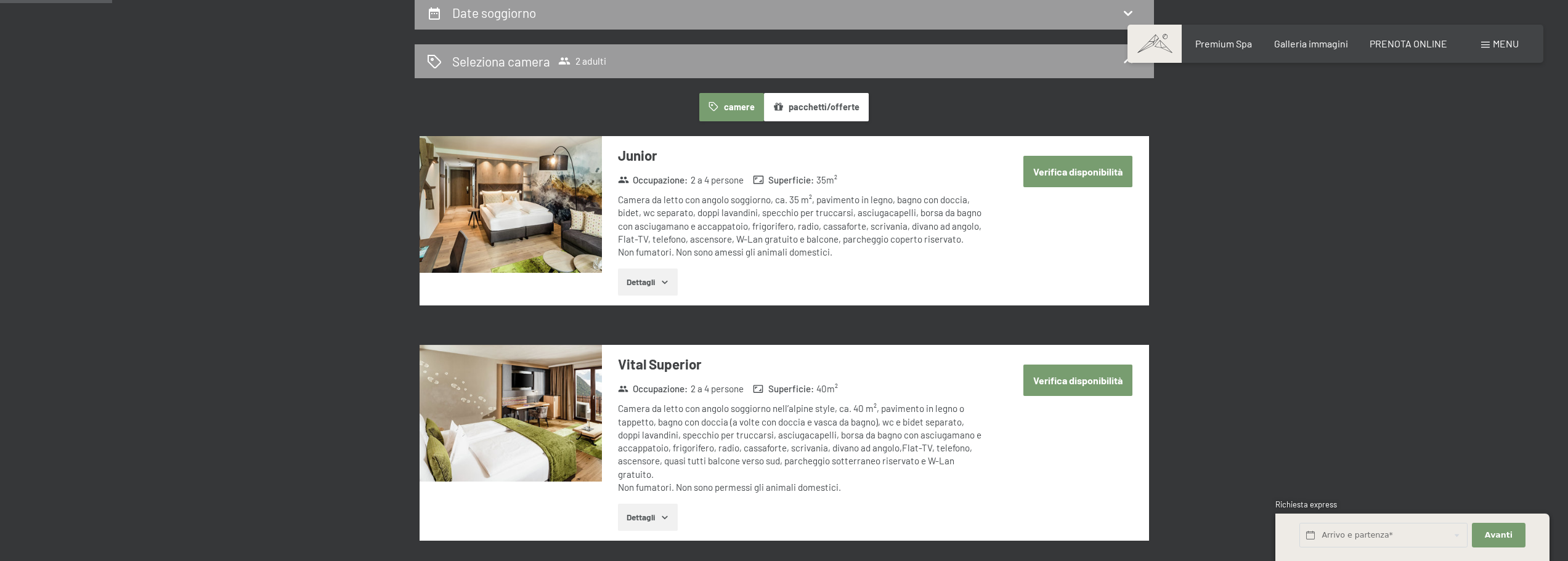
scroll to position [304, 0]
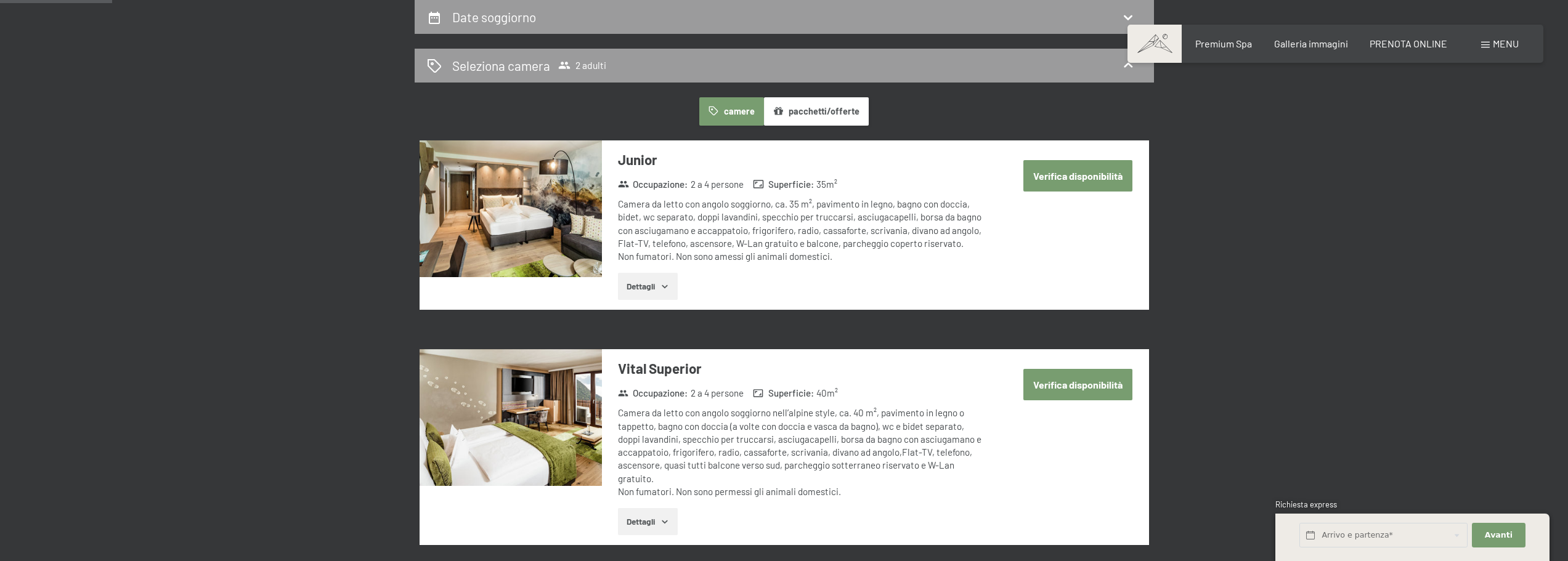
click at [1054, 190] on button "Verifica disponibilità" at bounding box center [1079, 175] width 109 height 32
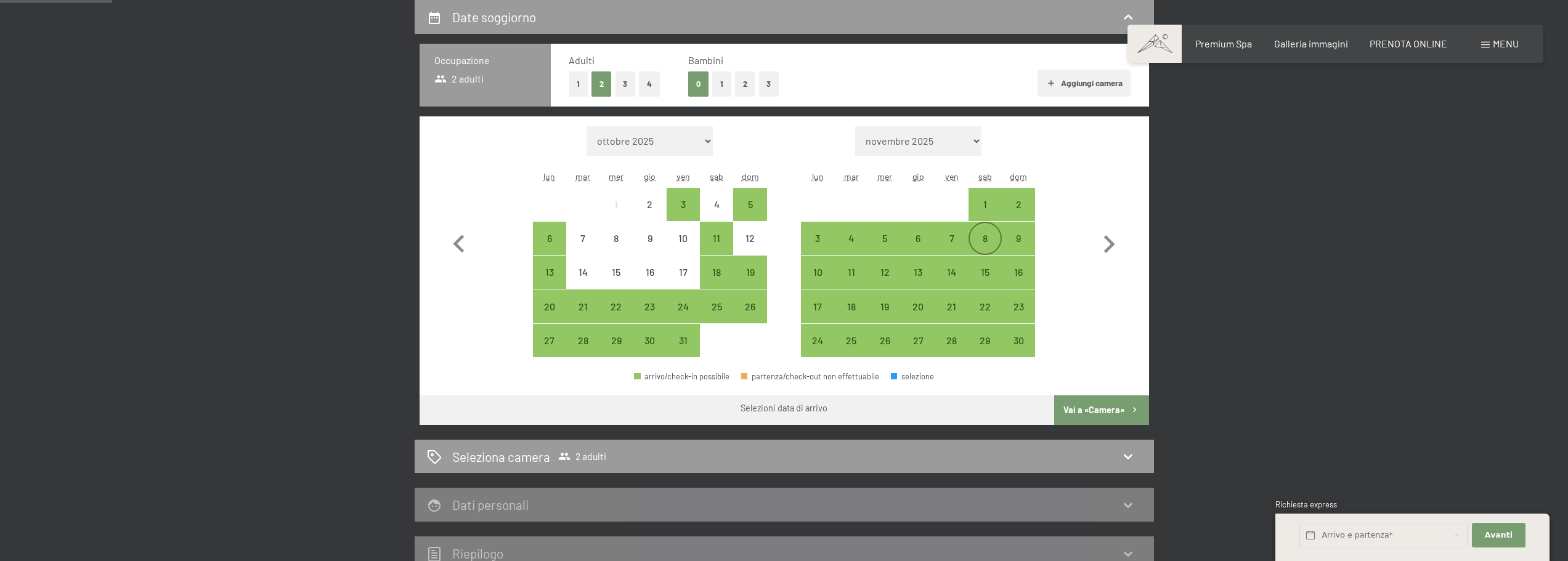
click at [980, 248] on div "8" at bounding box center [985, 249] width 31 height 31
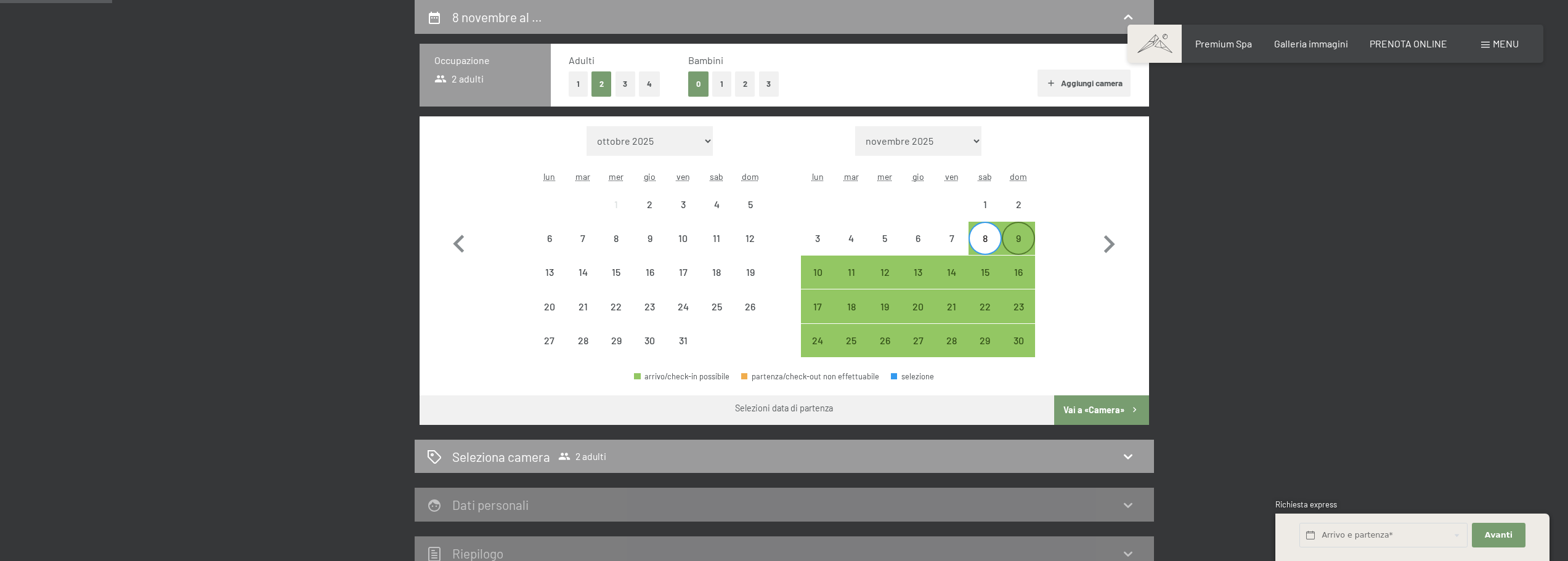
click at [1020, 243] on div "9" at bounding box center [1019, 249] width 31 height 31
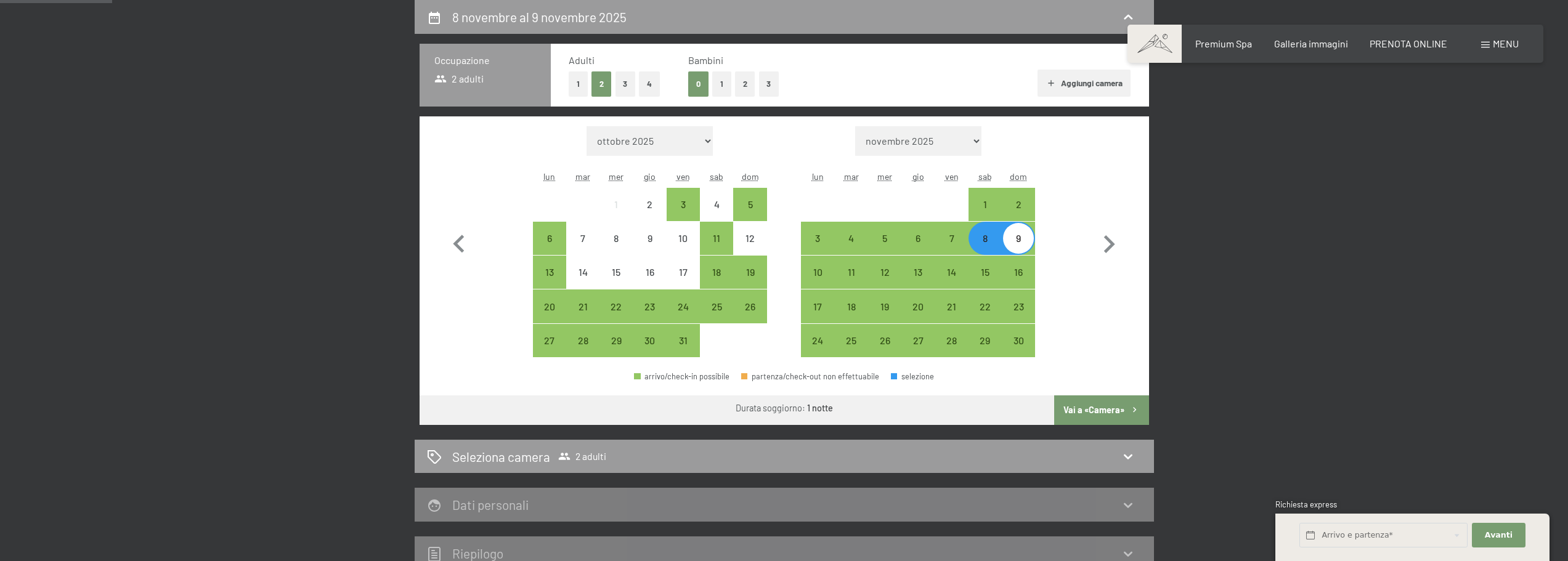
click at [1112, 407] on button "Vai a «Camera»" at bounding box center [1101, 410] width 94 height 29
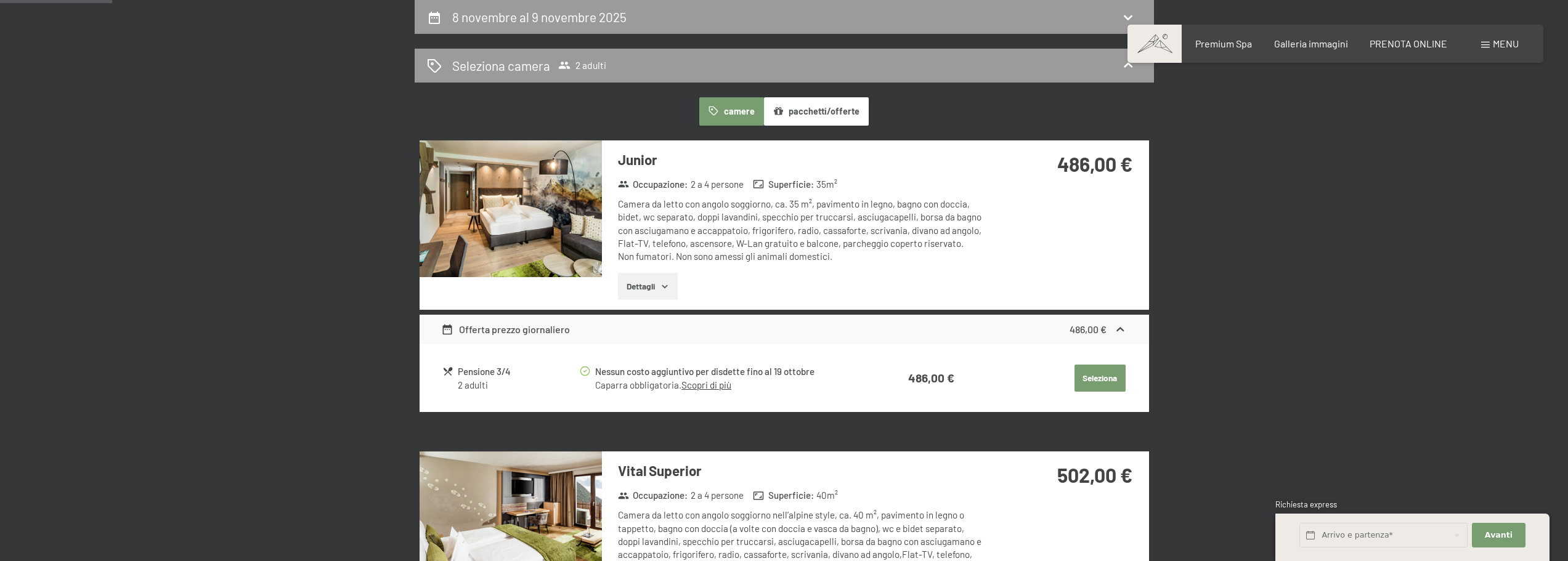
click at [1102, 377] on button "Seleziona" at bounding box center [1100, 378] width 51 height 27
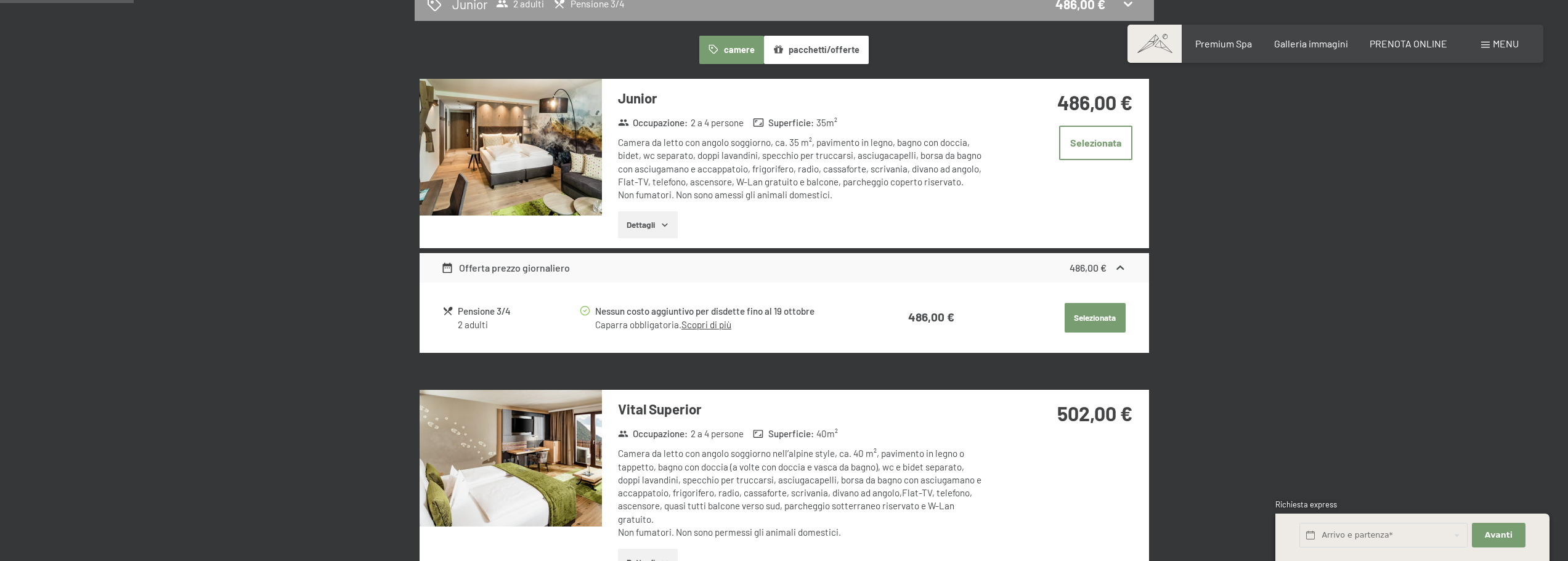
scroll to position [612, 0]
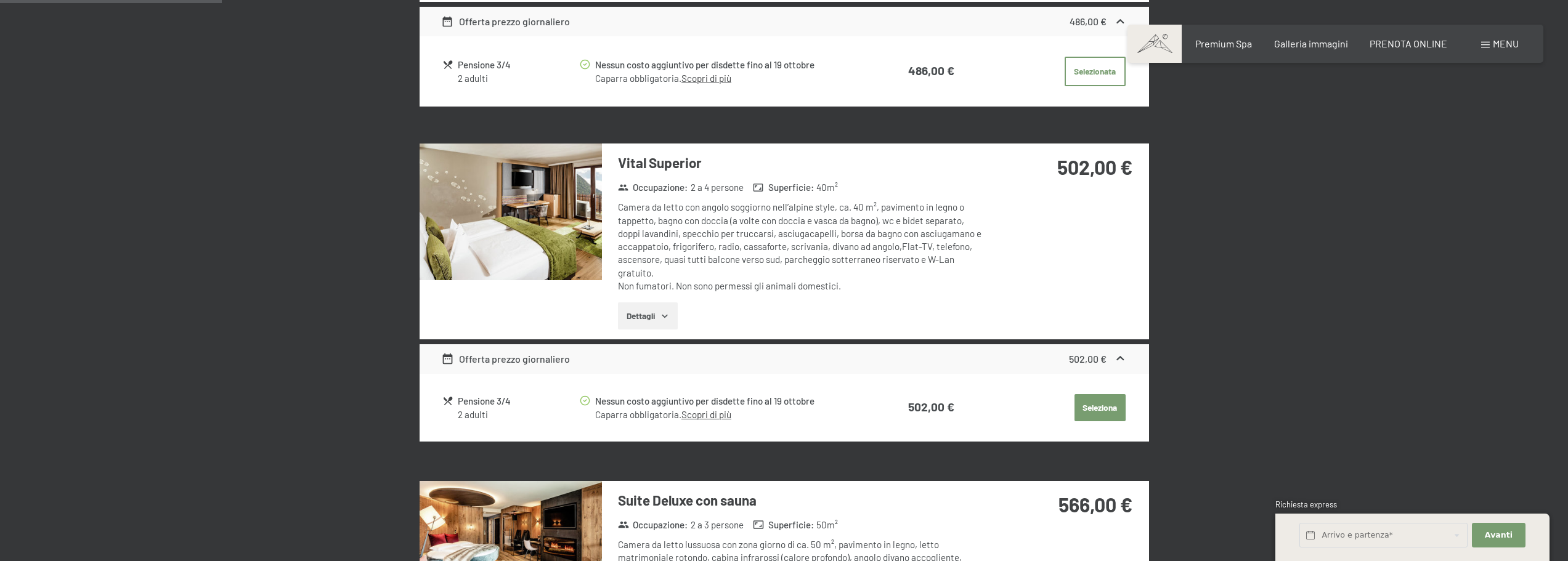
click at [1106, 402] on button "Seleziona" at bounding box center [1100, 407] width 51 height 27
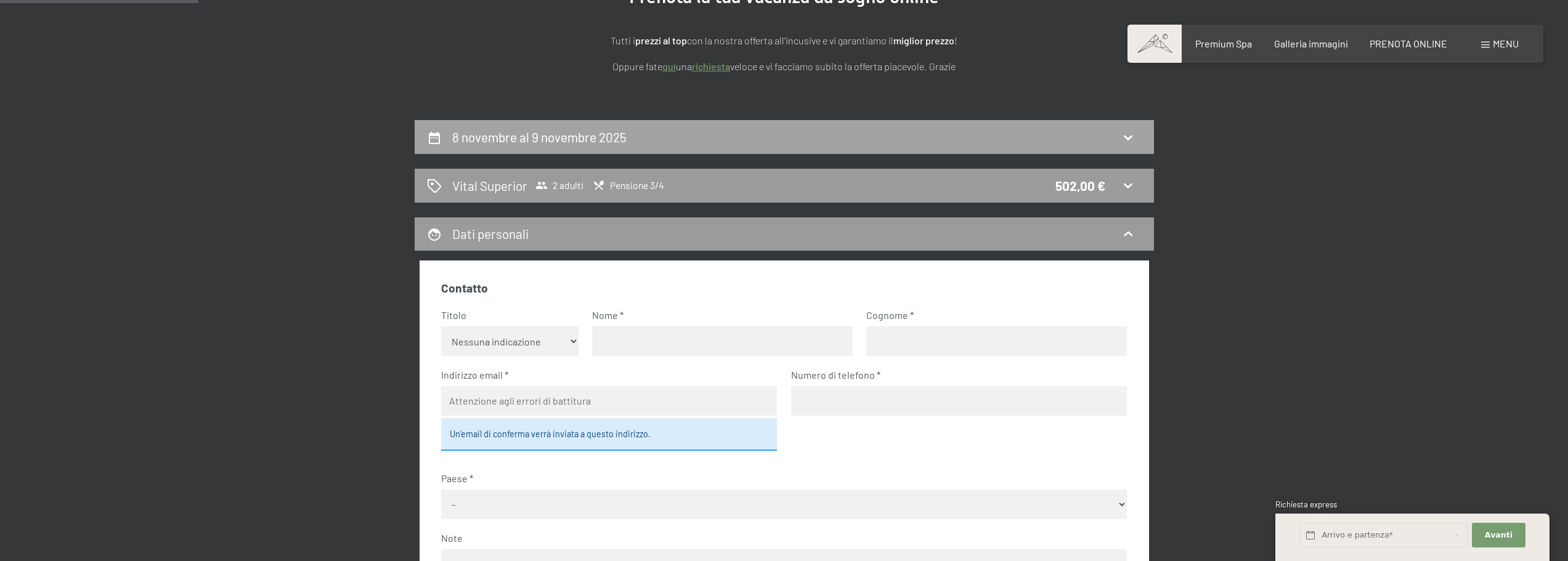
scroll to position [0, 0]
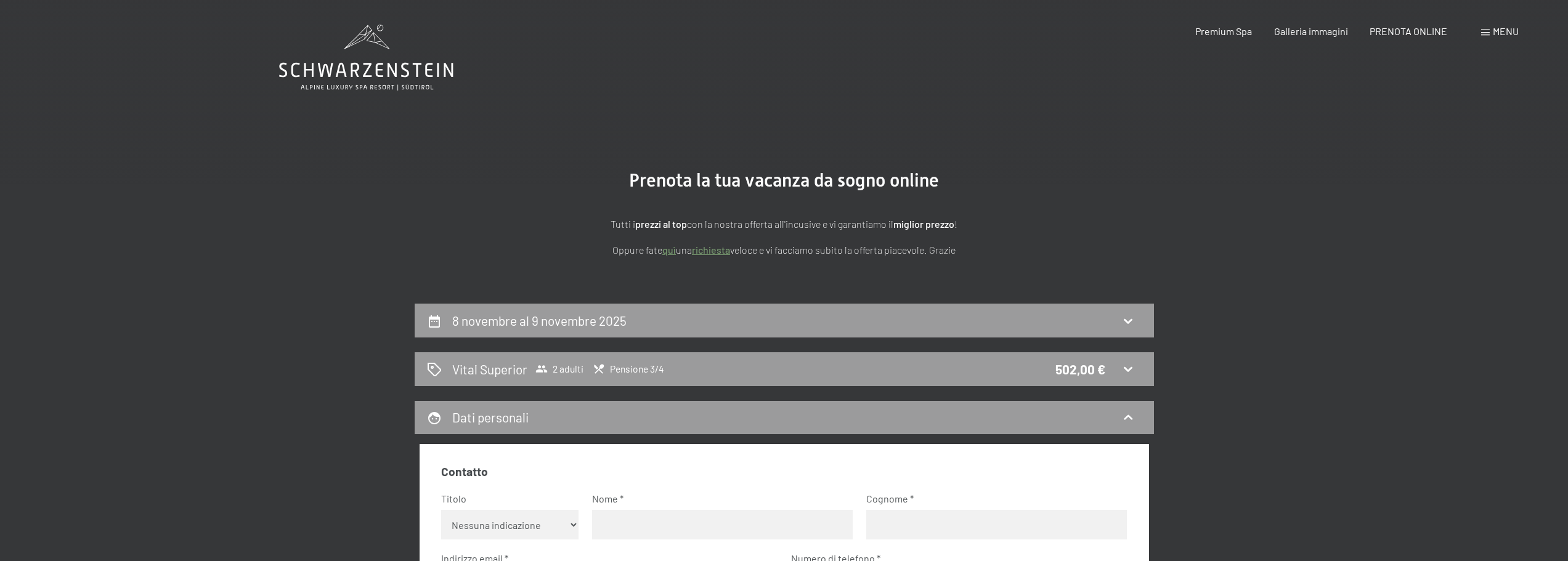
click at [364, 49] on icon at bounding box center [366, 58] width 175 height 66
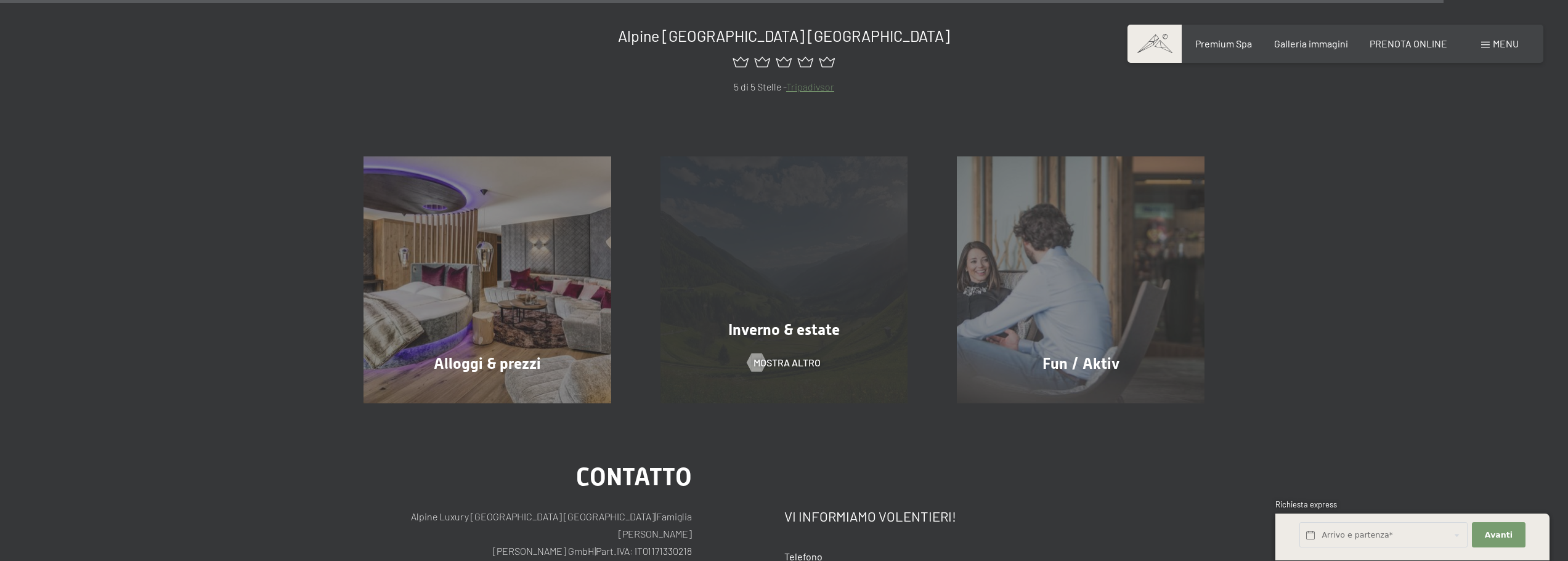
scroll to position [6655, 0]
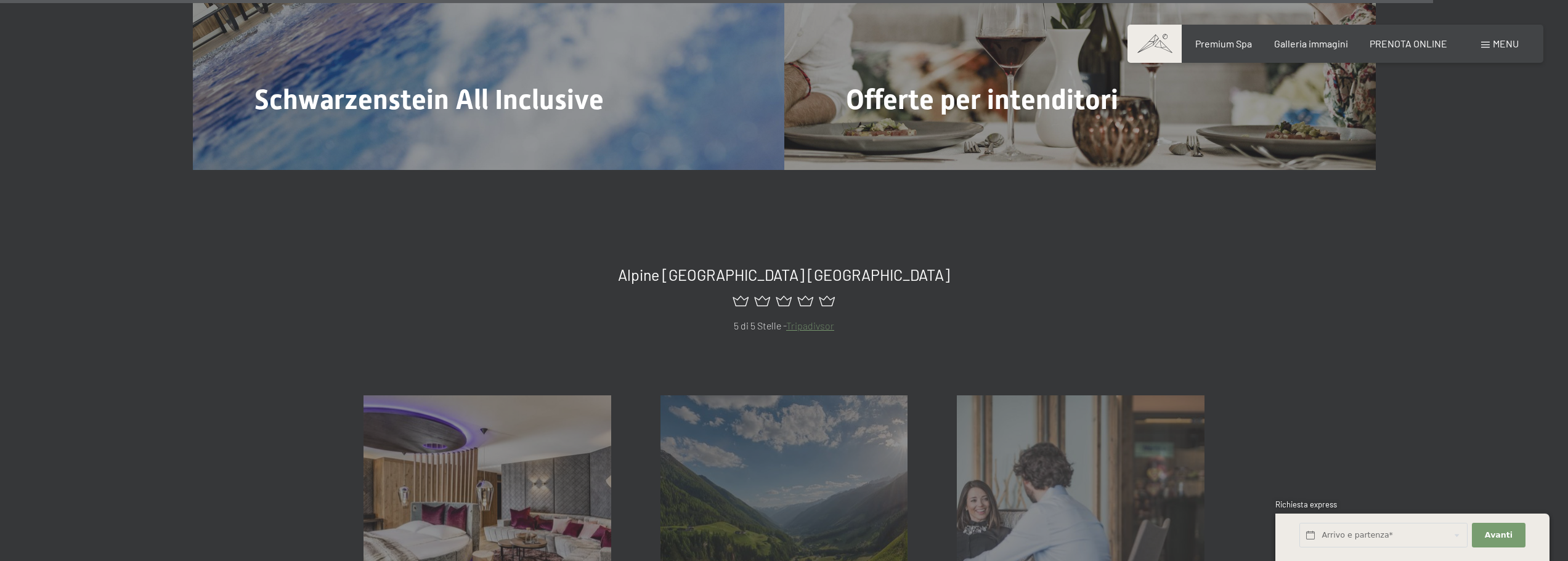
click at [1503, 43] on span "Menu" at bounding box center [1506, 43] width 26 height 12
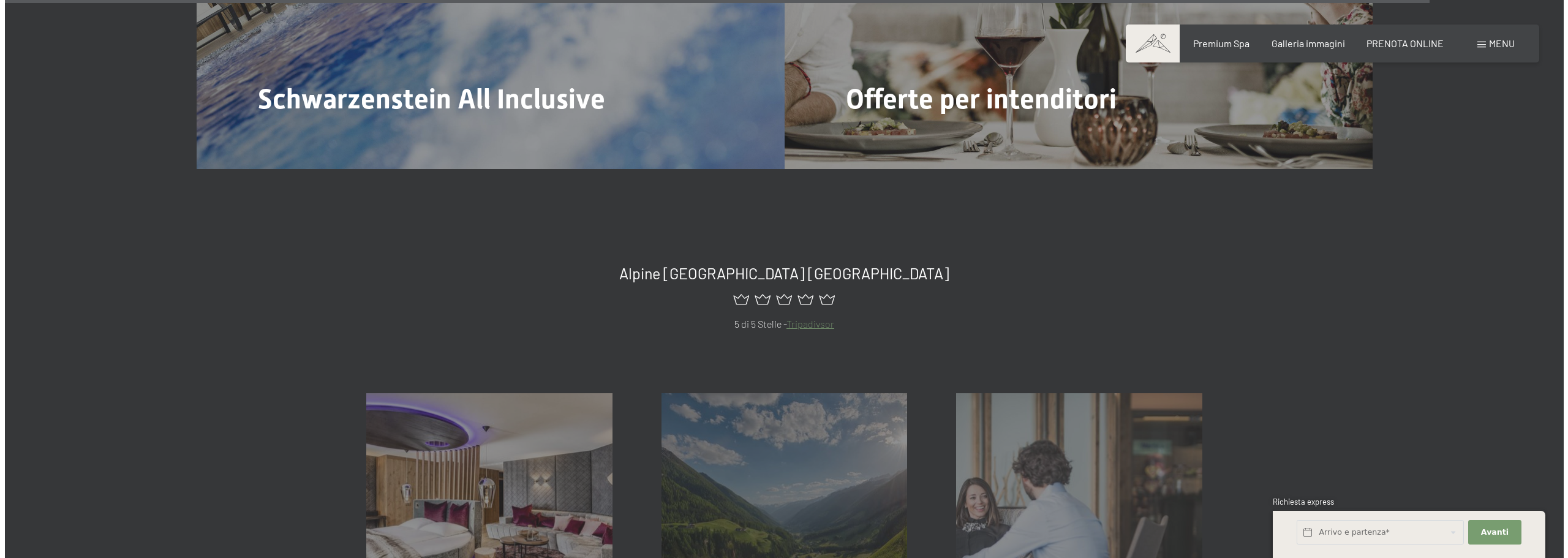
scroll to position [6643, 0]
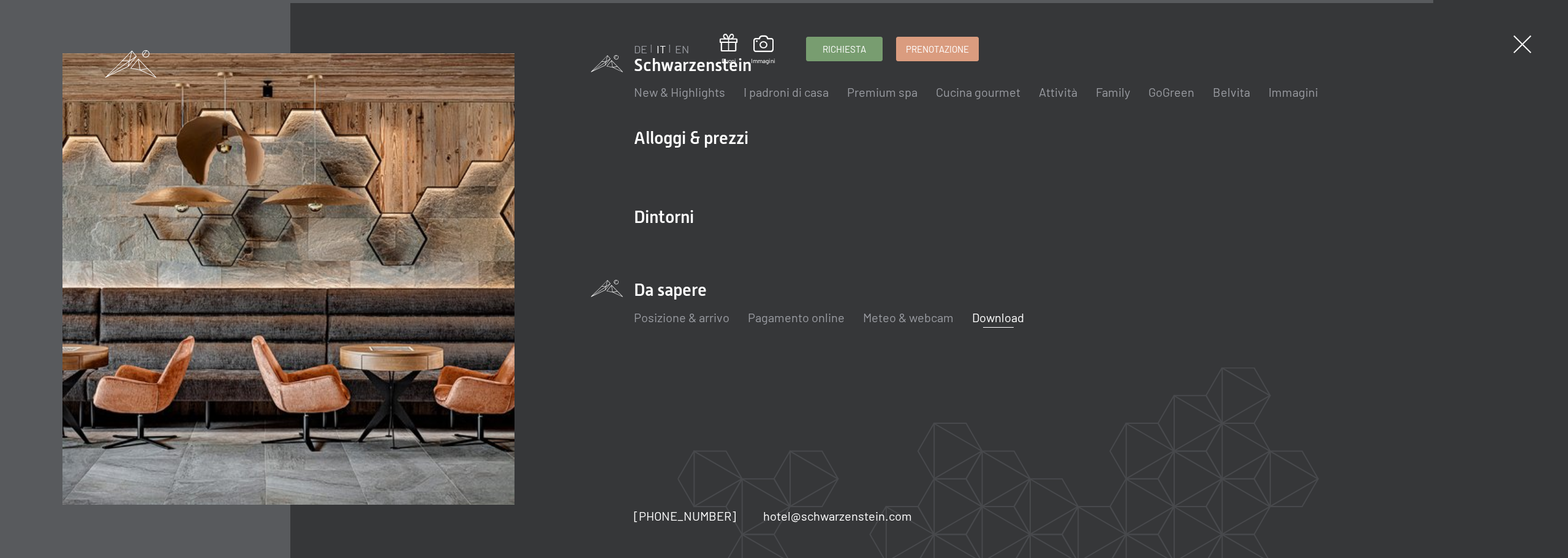
click at [995, 319] on link "Download" at bounding box center [998, 317] width 52 height 15
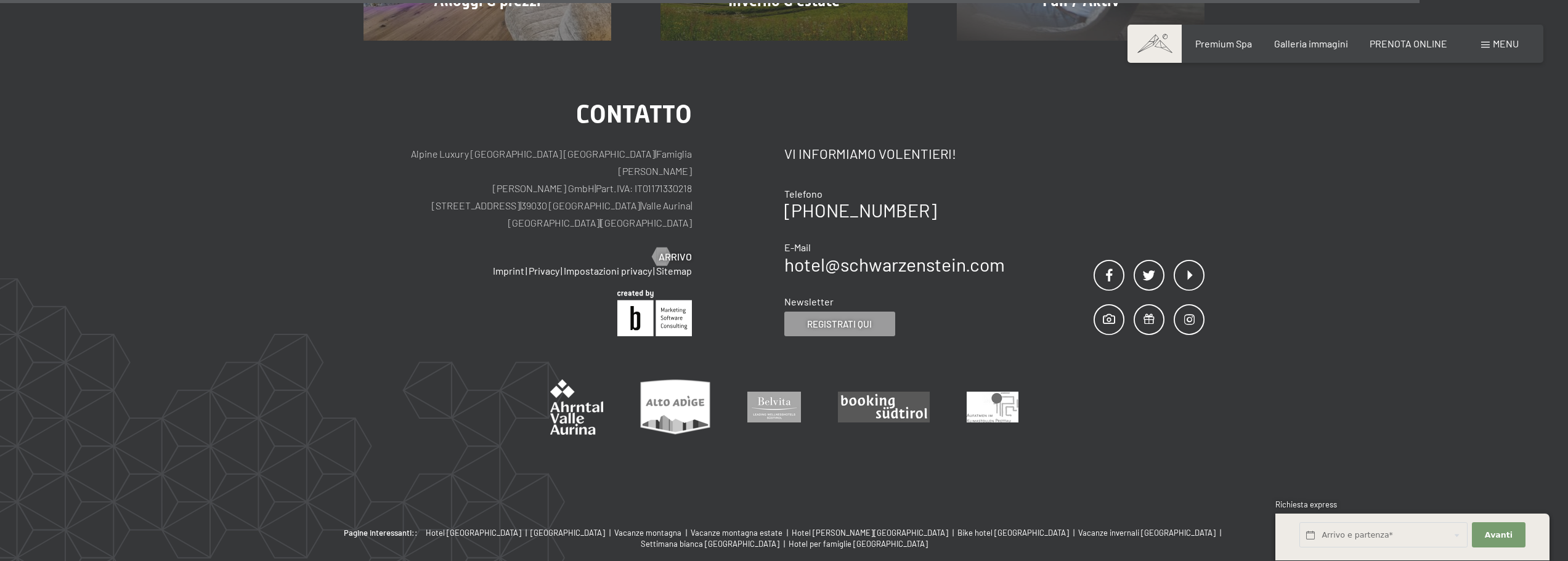
scroll to position [1094, 0]
